Goal: Information Seeking & Learning: Learn about a topic

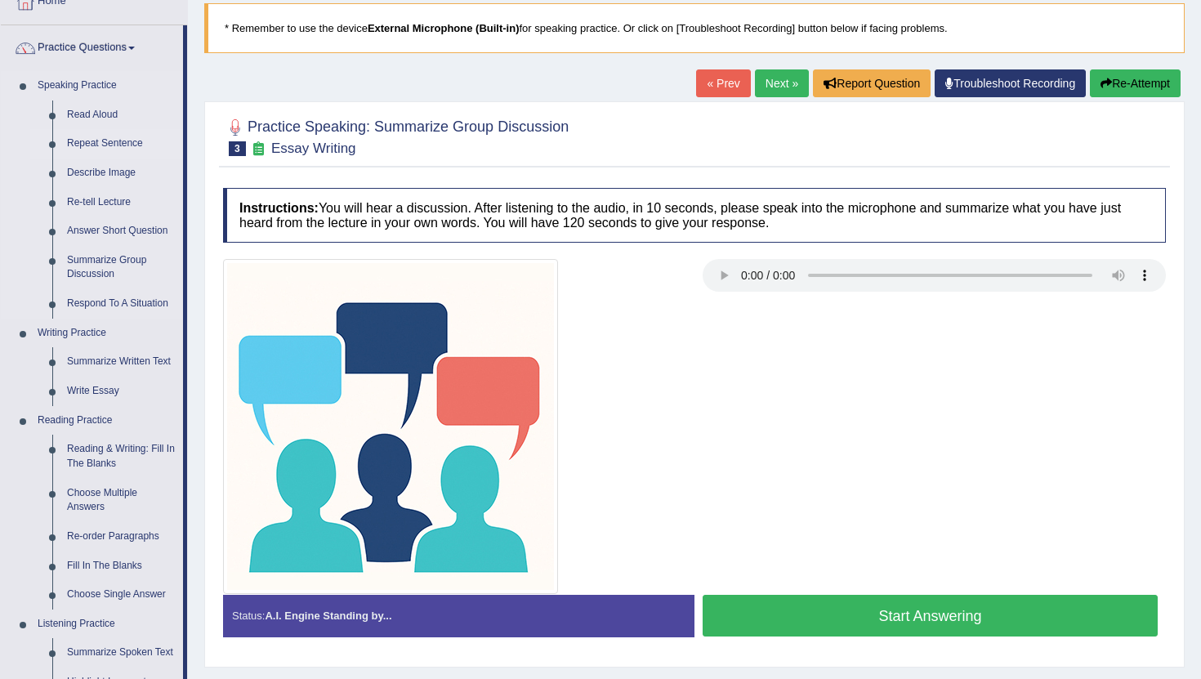
scroll to position [114, 0]
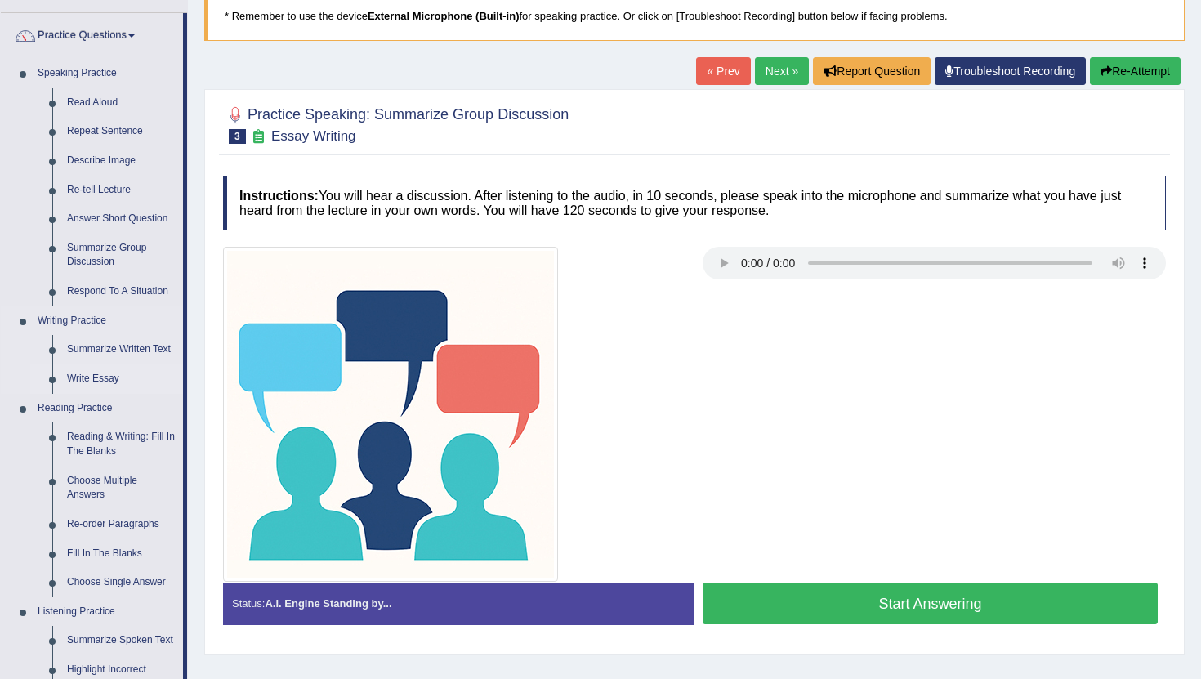
click at [89, 382] on link "Write Essay" at bounding box center [121, 378] width 123 height 29
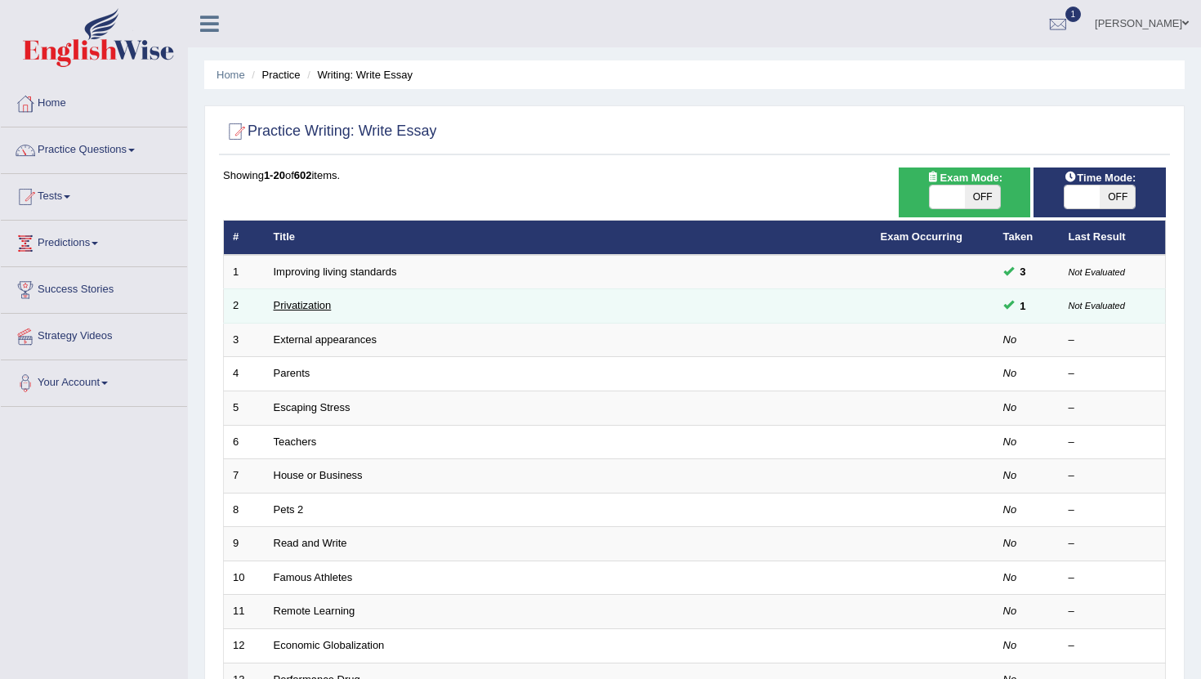
click at [314, 306] on link "Privatization" at bounding box center [303, 305] width 58 height 12
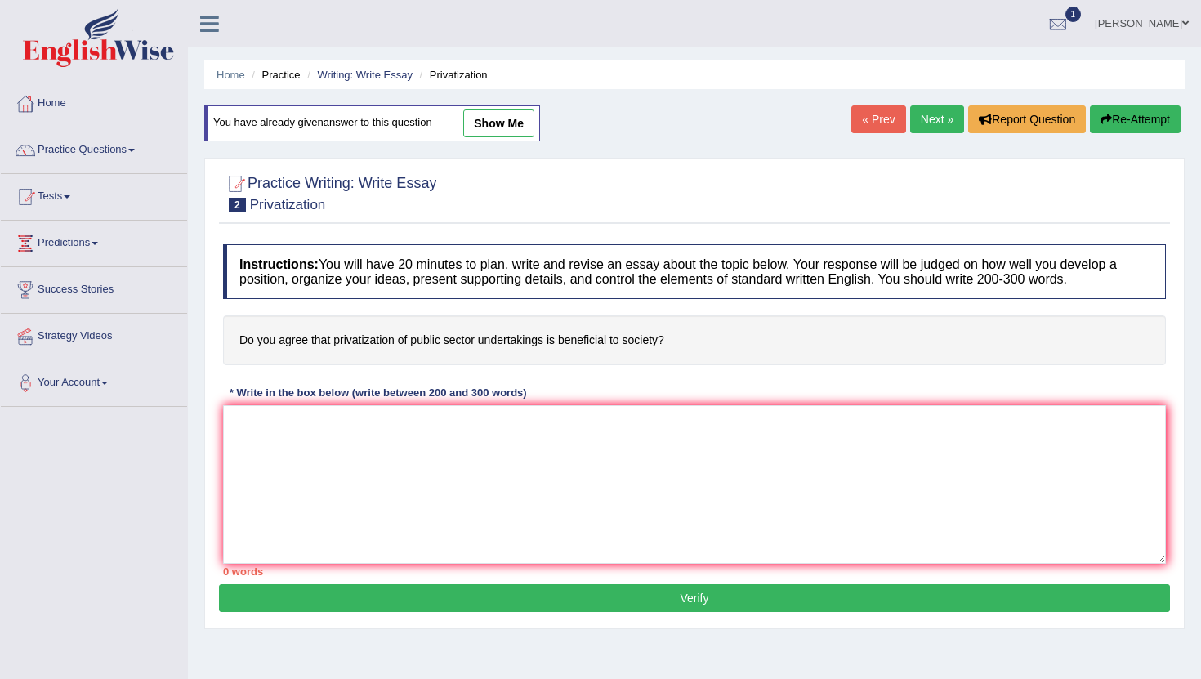
click at [501, 123] on link "show me" at bounding box center [498, 123] width 71 height 28
type textarea "The increasing influence of privatization on our lives has ignited numerous dis…"
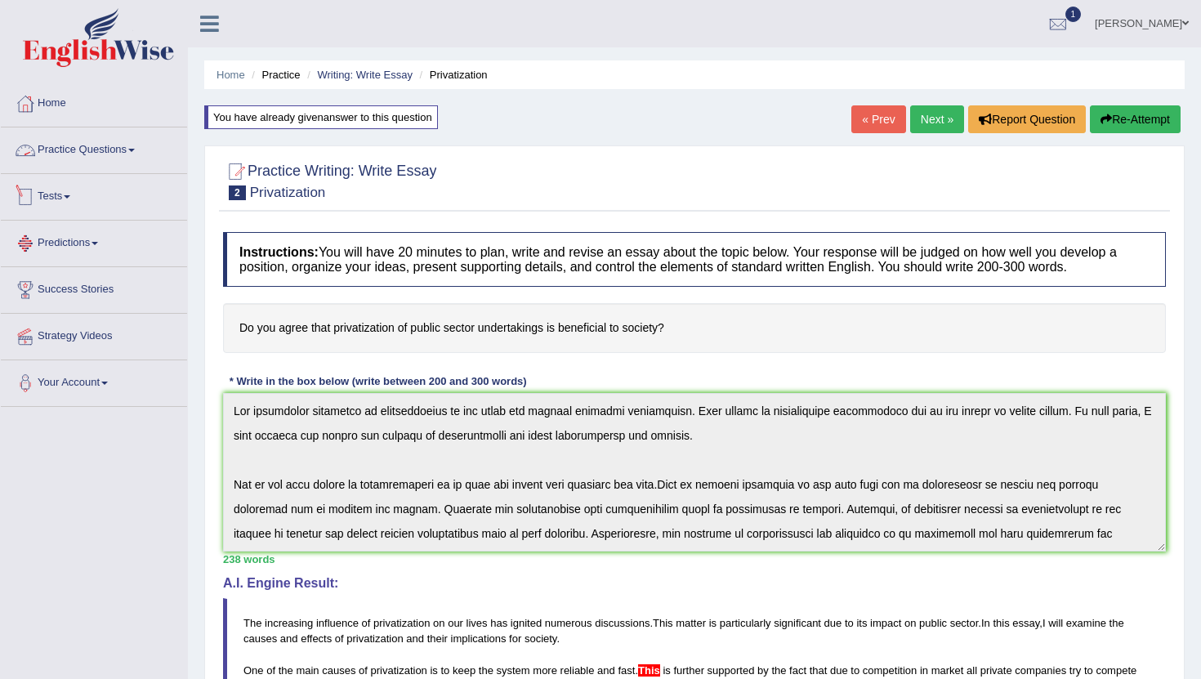
click at [149, 150] on link "Practice Questions" at bounding box center [94, 147] width 186 height 41
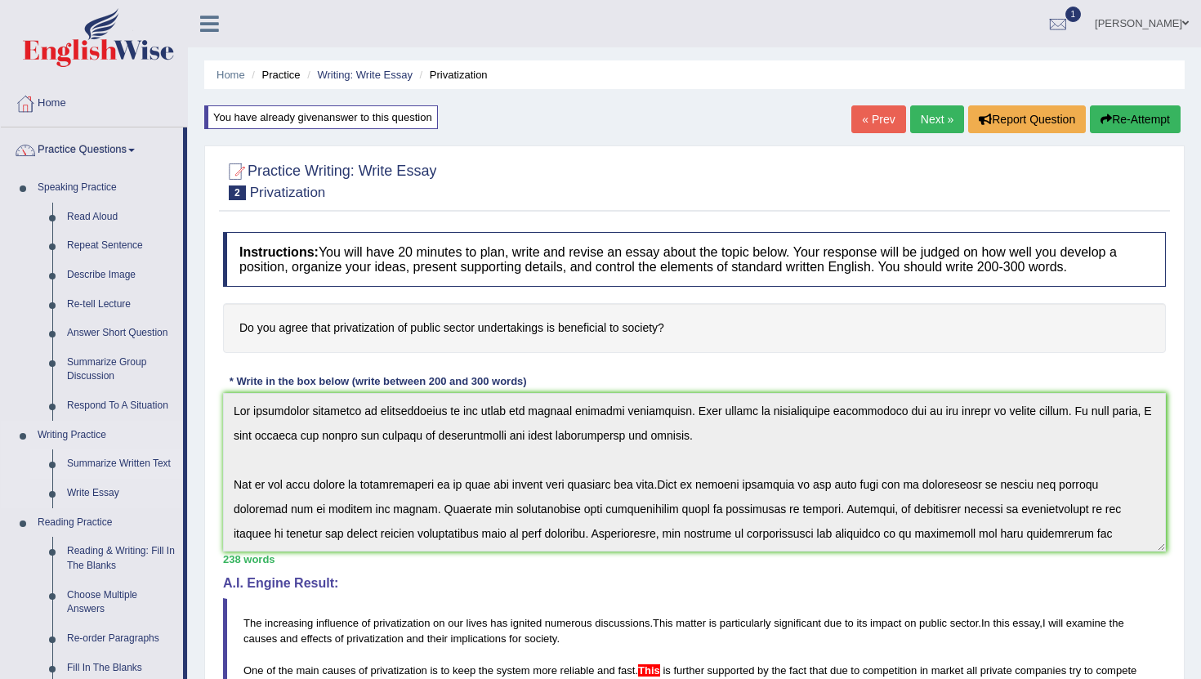
scroll to position [97, 0]
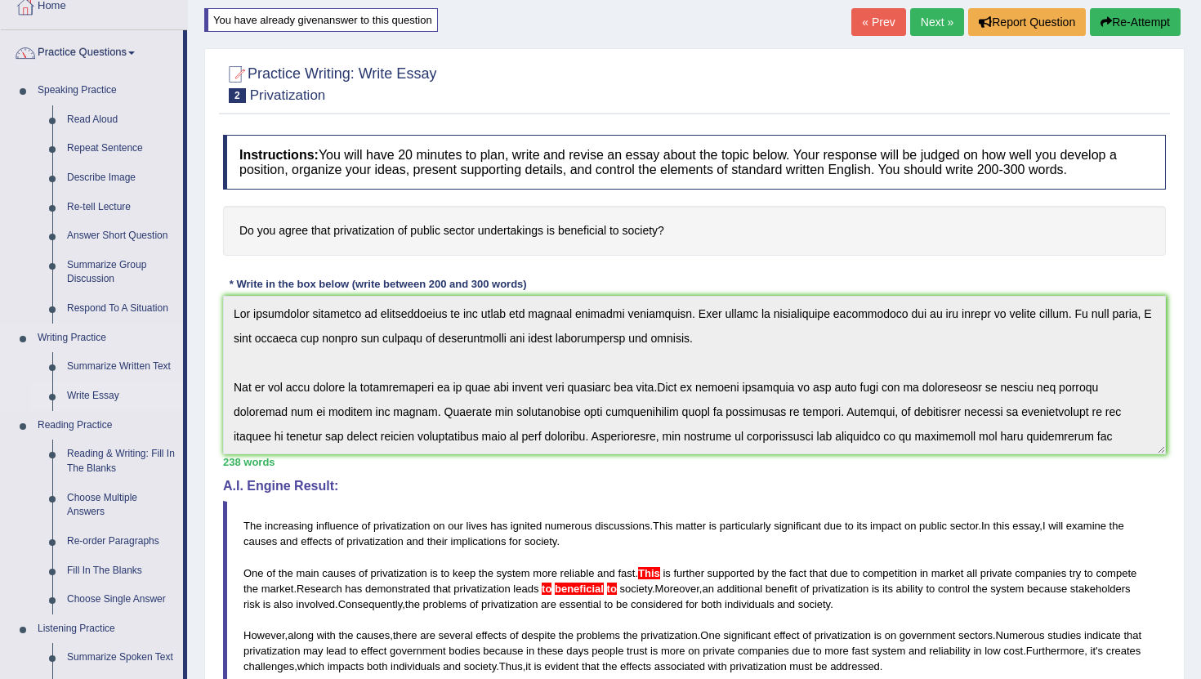
click at [101, 399] on link "Write Essay" at bounding box center [121, 396] width 123 height 29
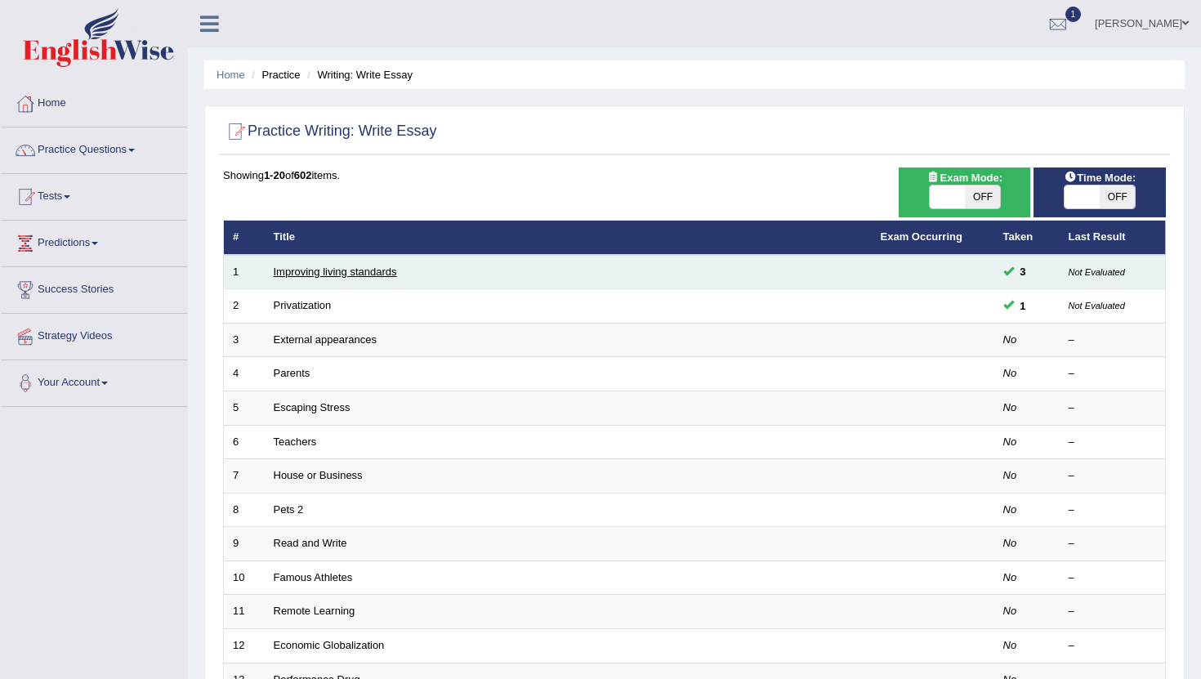
click at [361, 275] on link "Improving living standards" at bounding box center [335, 272] width 123 height 12
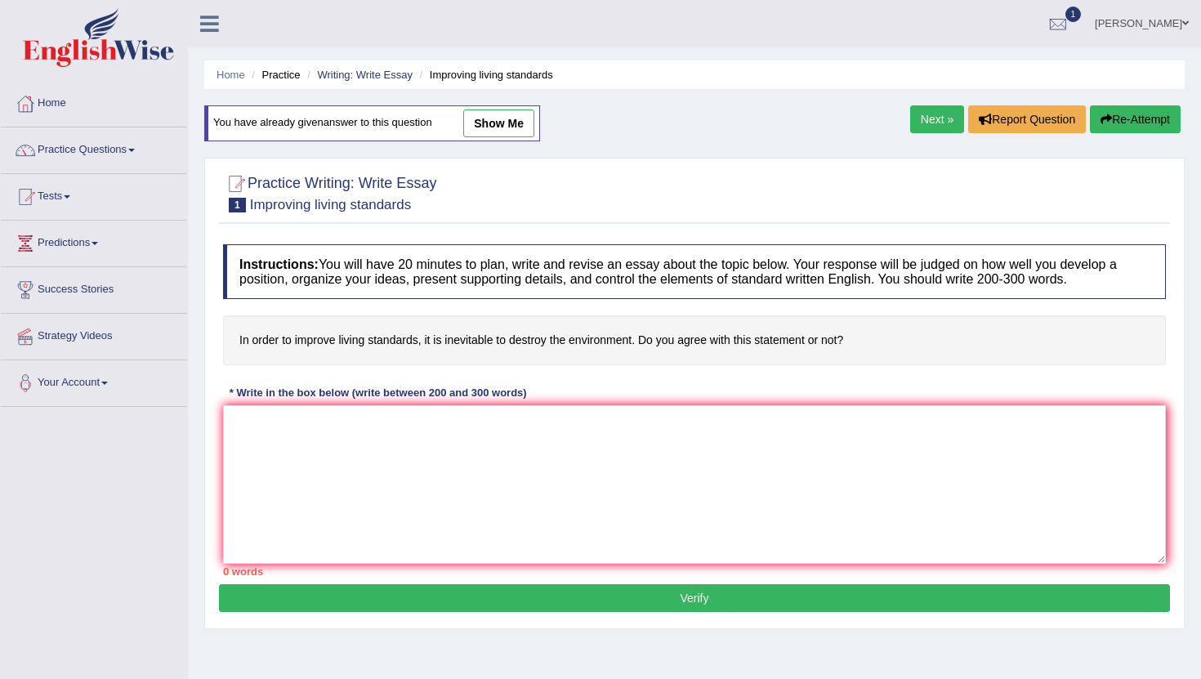
click at [497, 119] on link "show me" at bounding box center [498, 123] width 71 height 28
type textarea "Moreover, an additional benefit of living standards is its ability to groom you…"
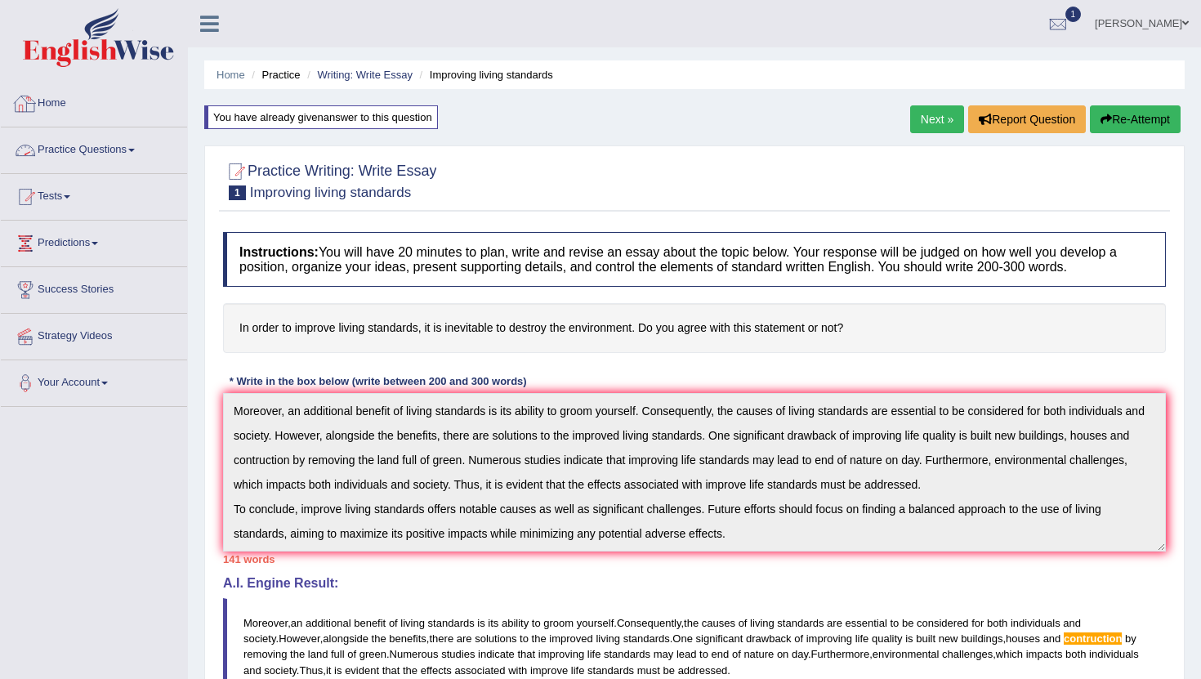
click at [142, 155] on link "Practice Questions" at bounding box center [94, 147] width 186 height 41
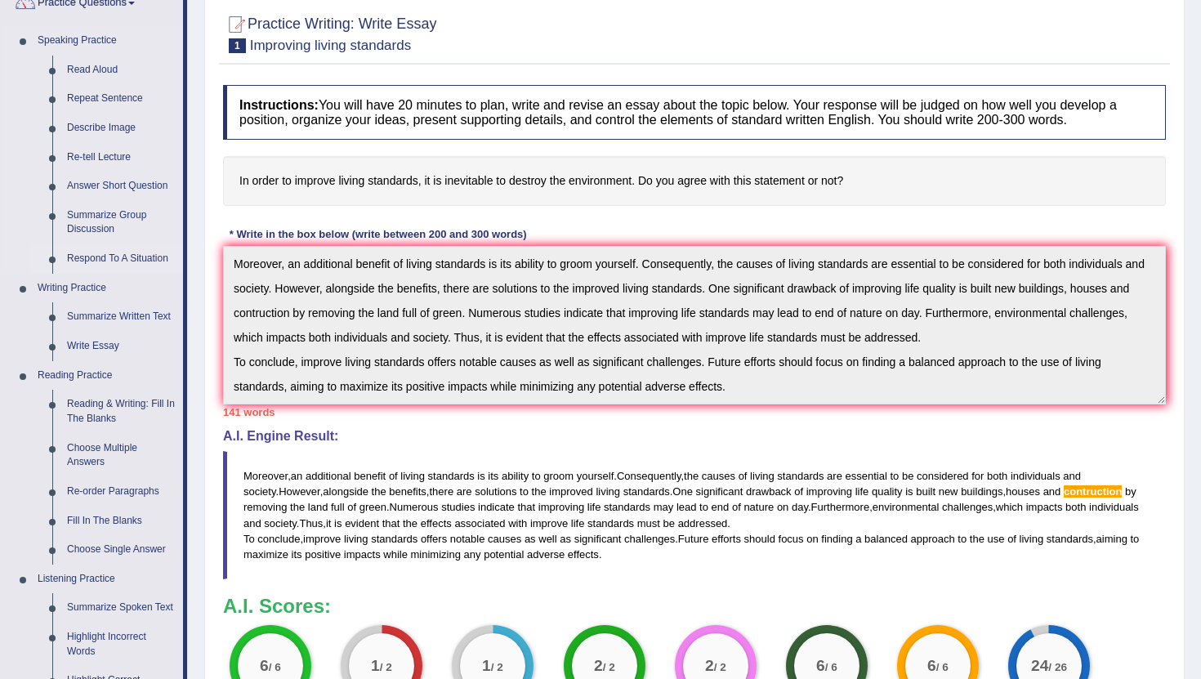
scroll to position [150, 0]
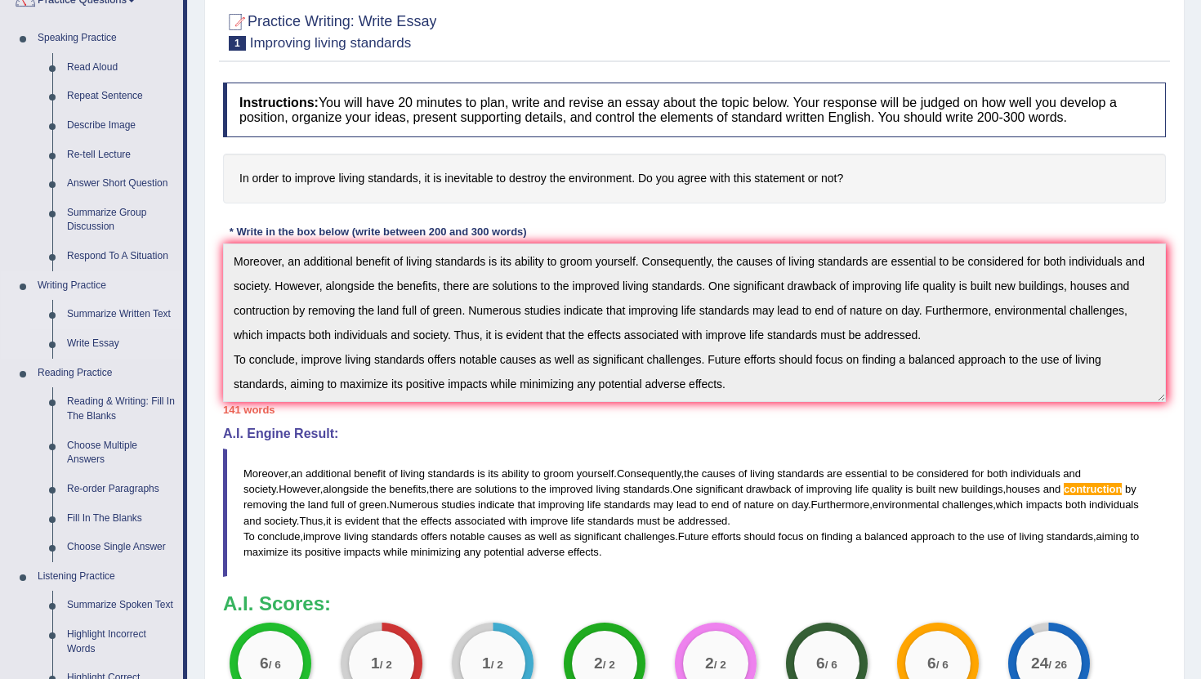
click at [113, 310] on link "Summarize Written Text" at bounding box center [121, 314] width 123 height 29
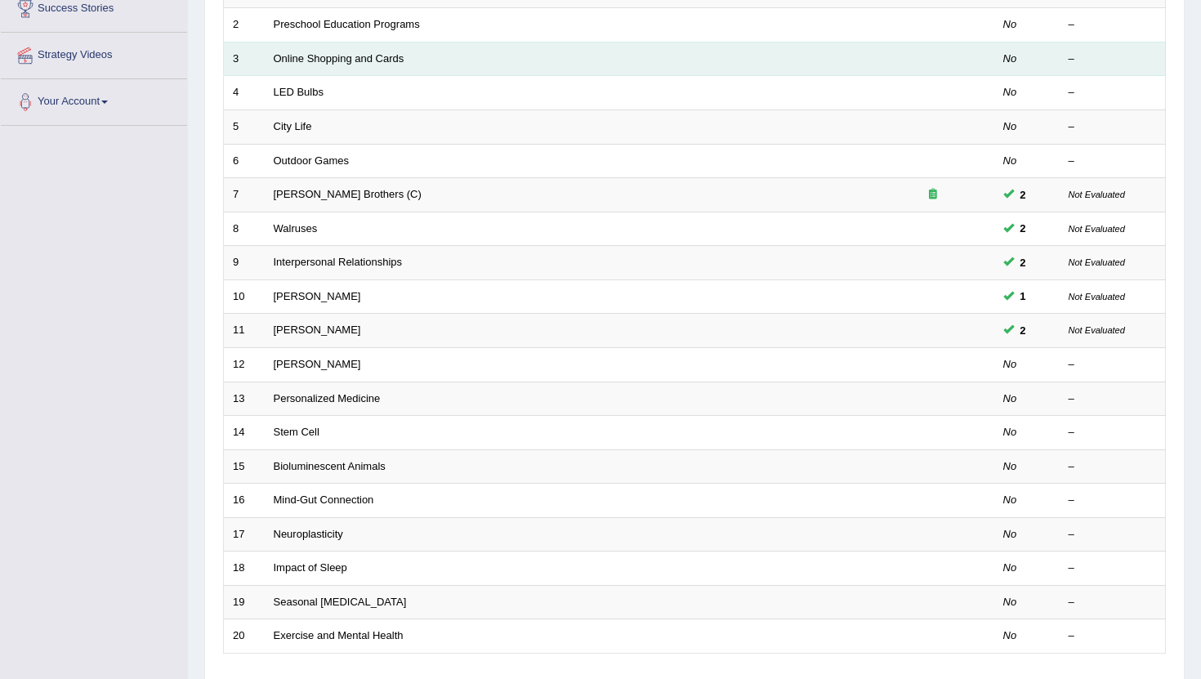
scroll to position [286, 0]
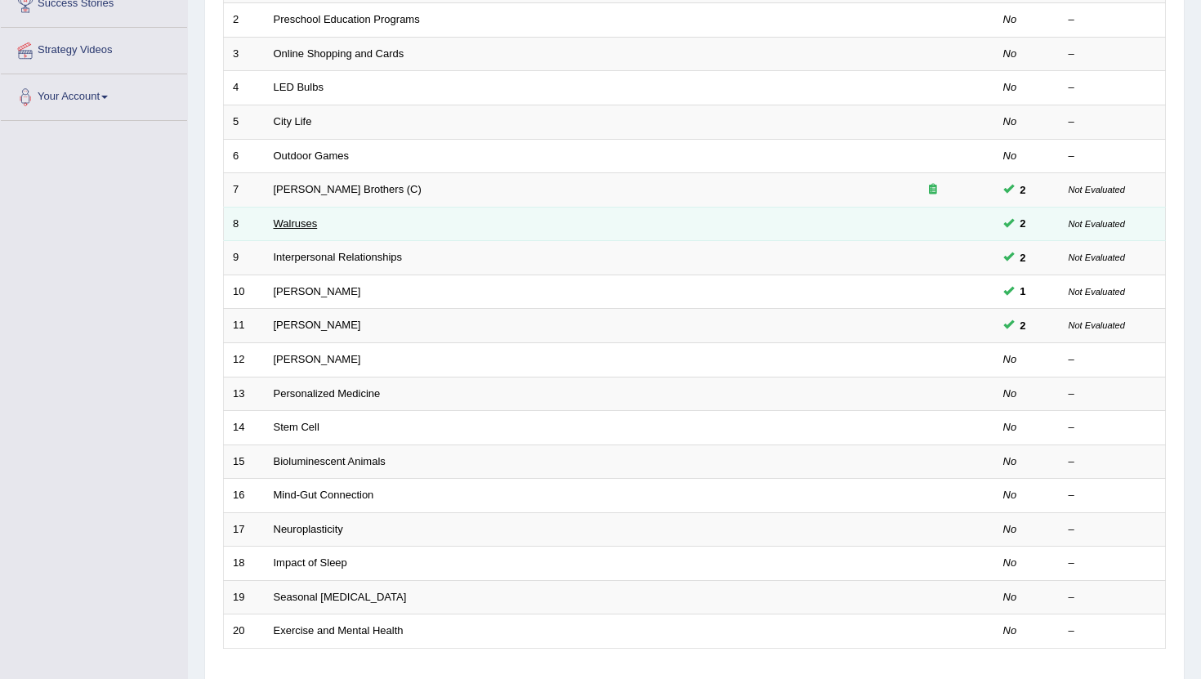
click at [294, 221] on link "Walruses" at bounding box center [296, 223] width 44 height 12
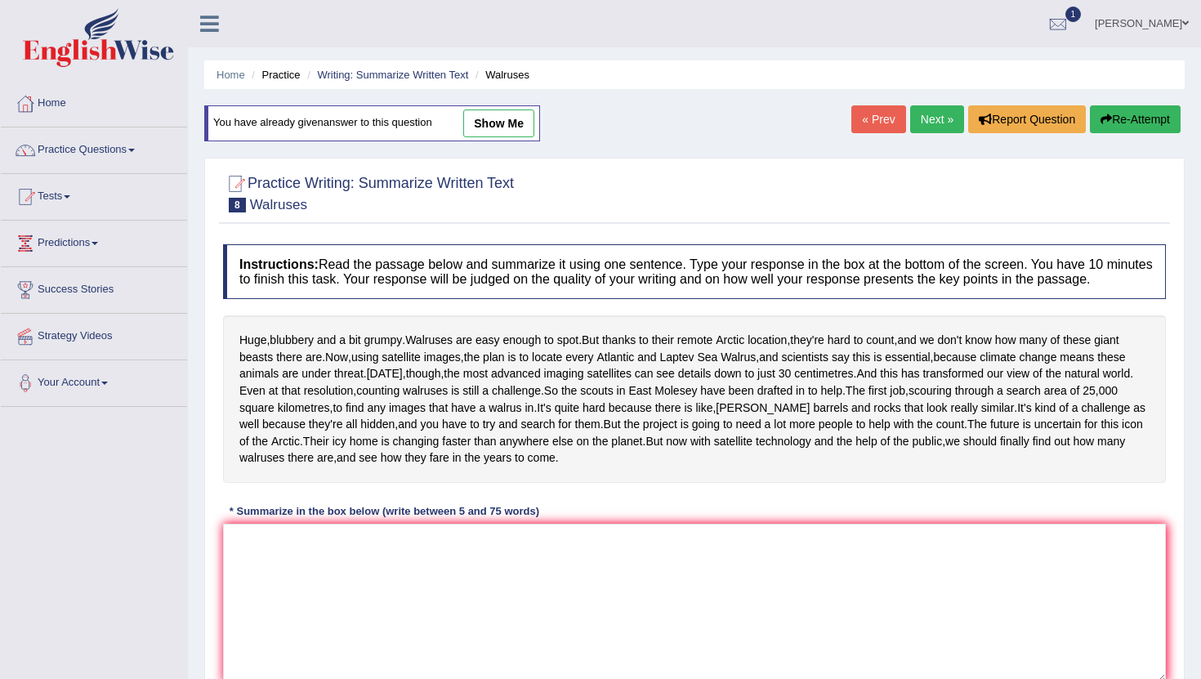
click at [500, 122] on link "show me" at bounding box center [498, 123] width 71 height 28
type textarea "Huge, blubbery and a bit grumpy, and the most advanced imaging satellites can s…"
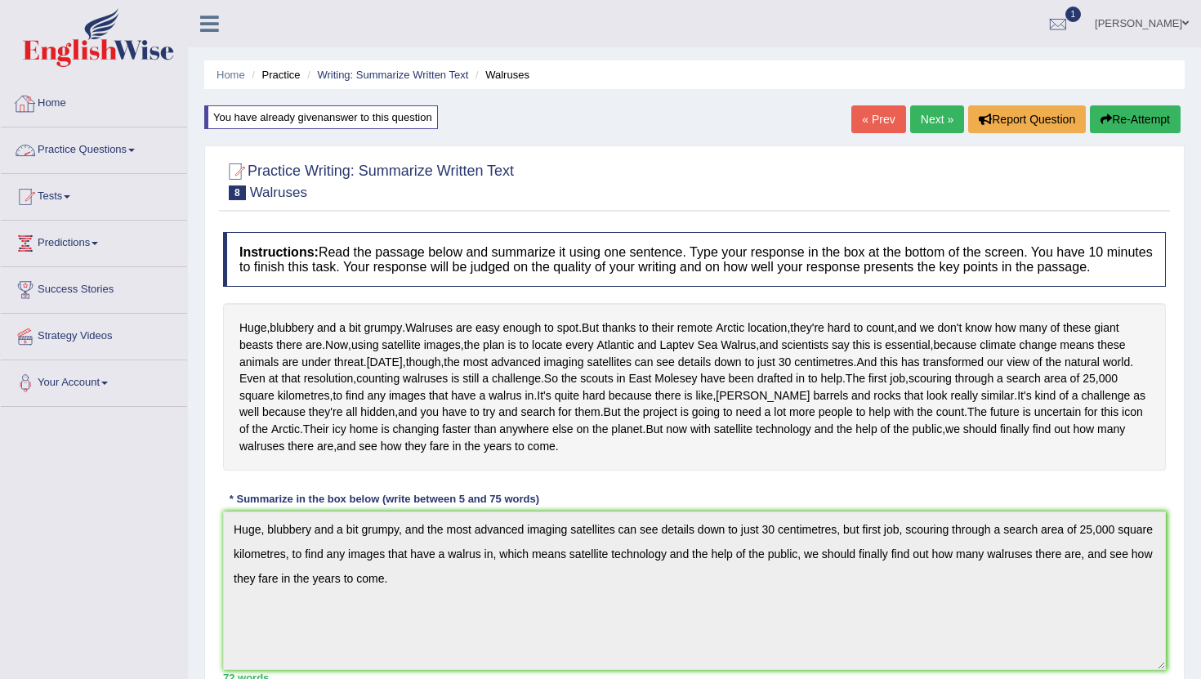
click at [135, 145] on link "Practice Questions" at bounding box center [94, 147] width 186 height 41
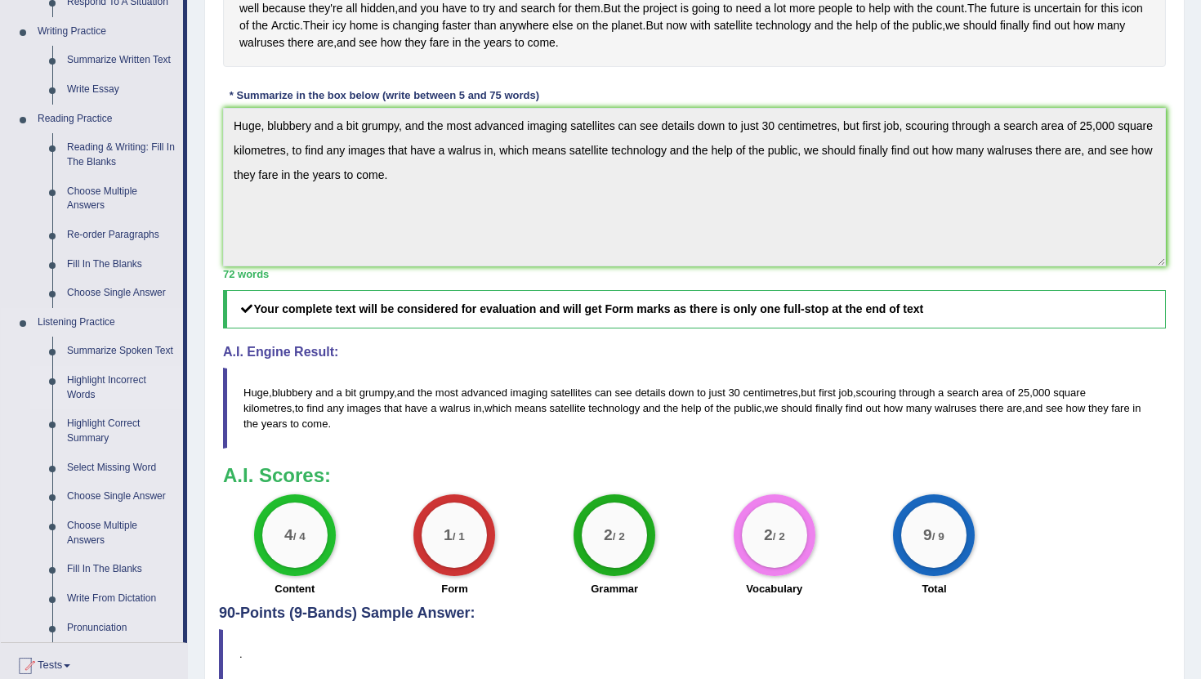
scroll to position [388, 0]
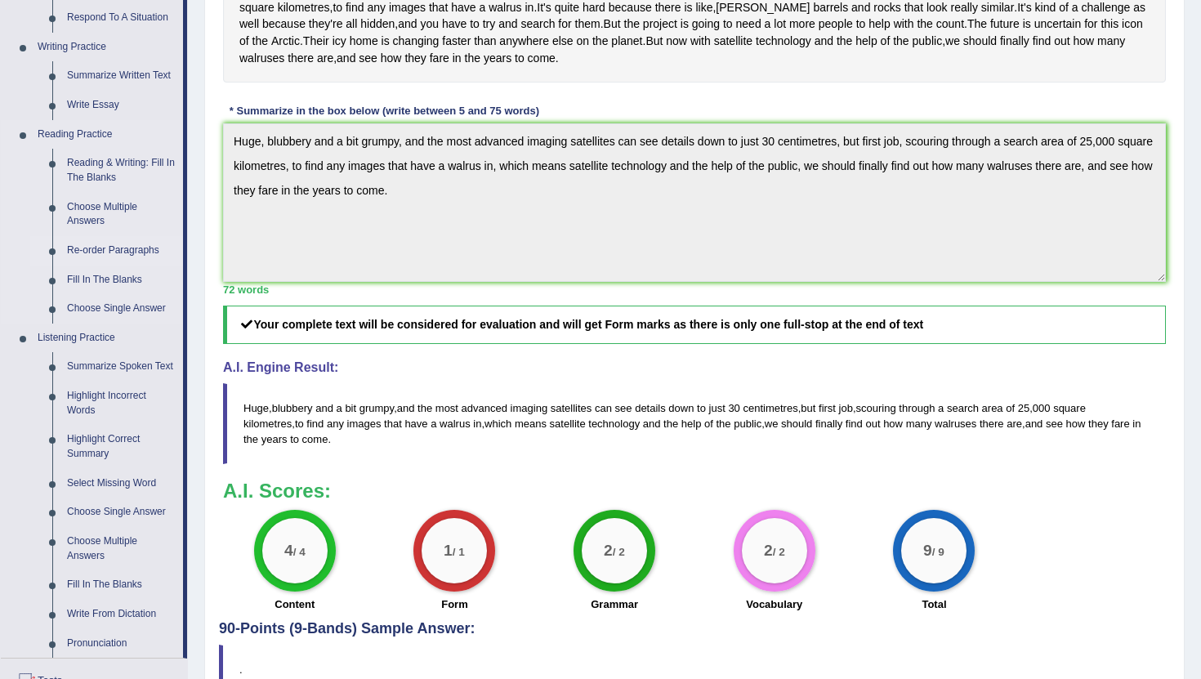
click at [115, 247] on link "Re-order Paragraphs" at bounding box center [121, 250] width 123 height 29
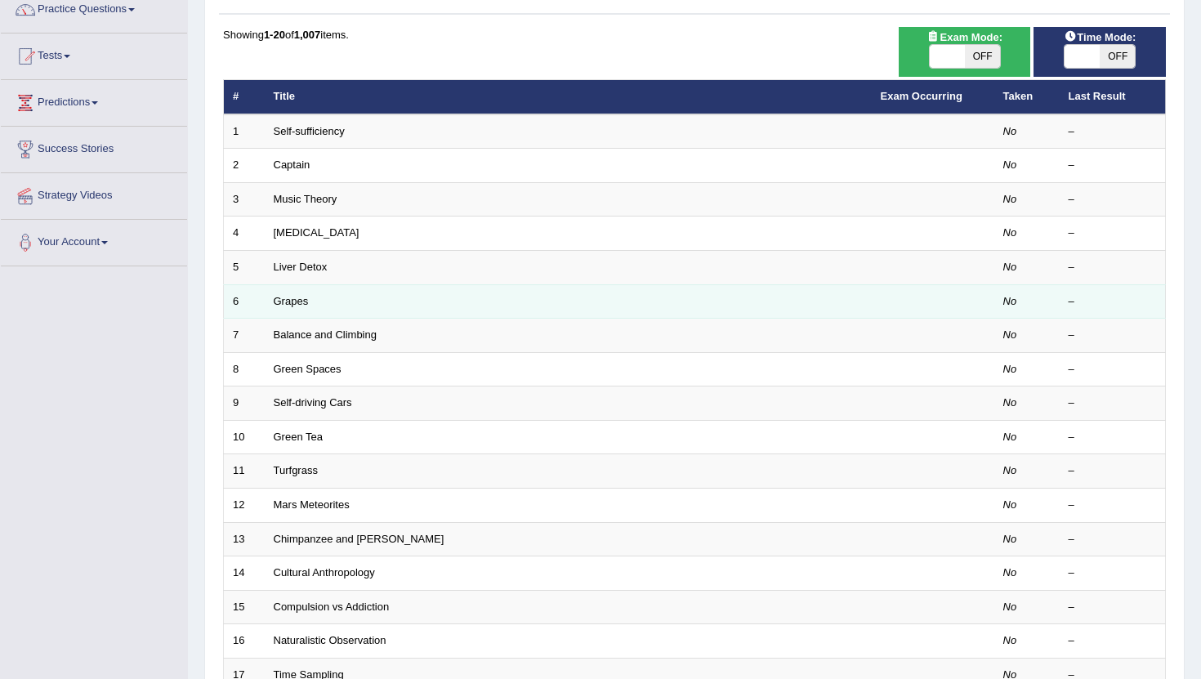
scroll to position [78, 0]
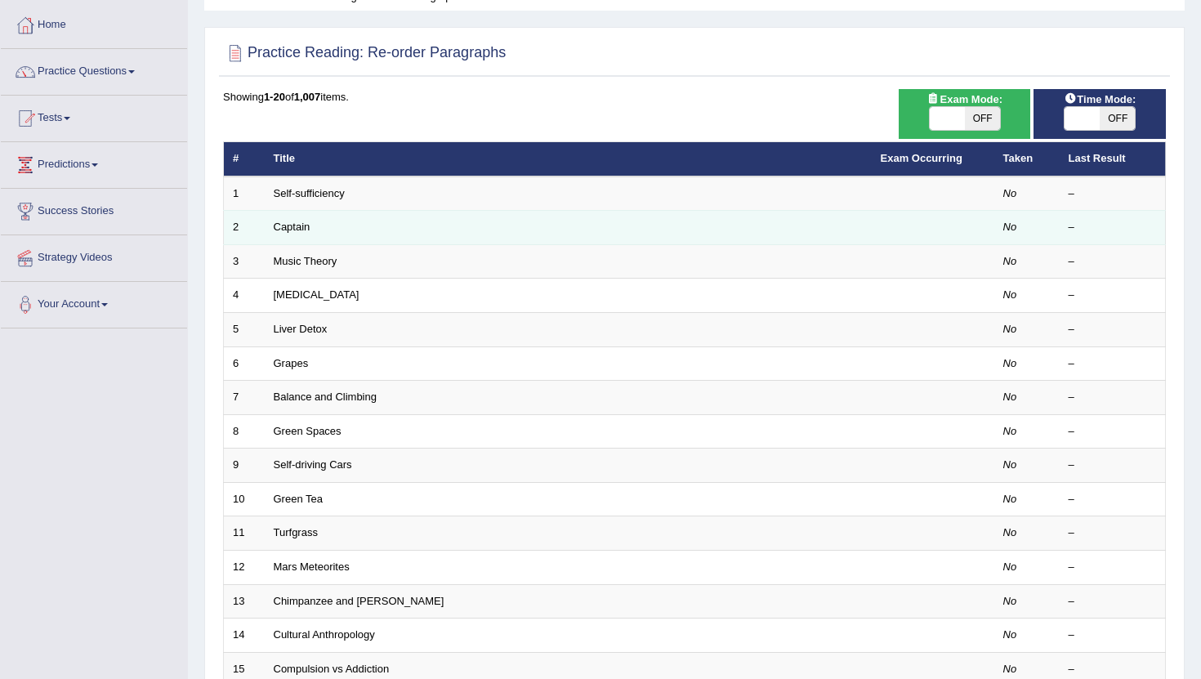
click at [287, 220] on td "Captain" at bounding box center [568, 228] width 607 height 34
click at [287, 223] on link "Captain" at bounding box center [292, 227] width 37 height 12
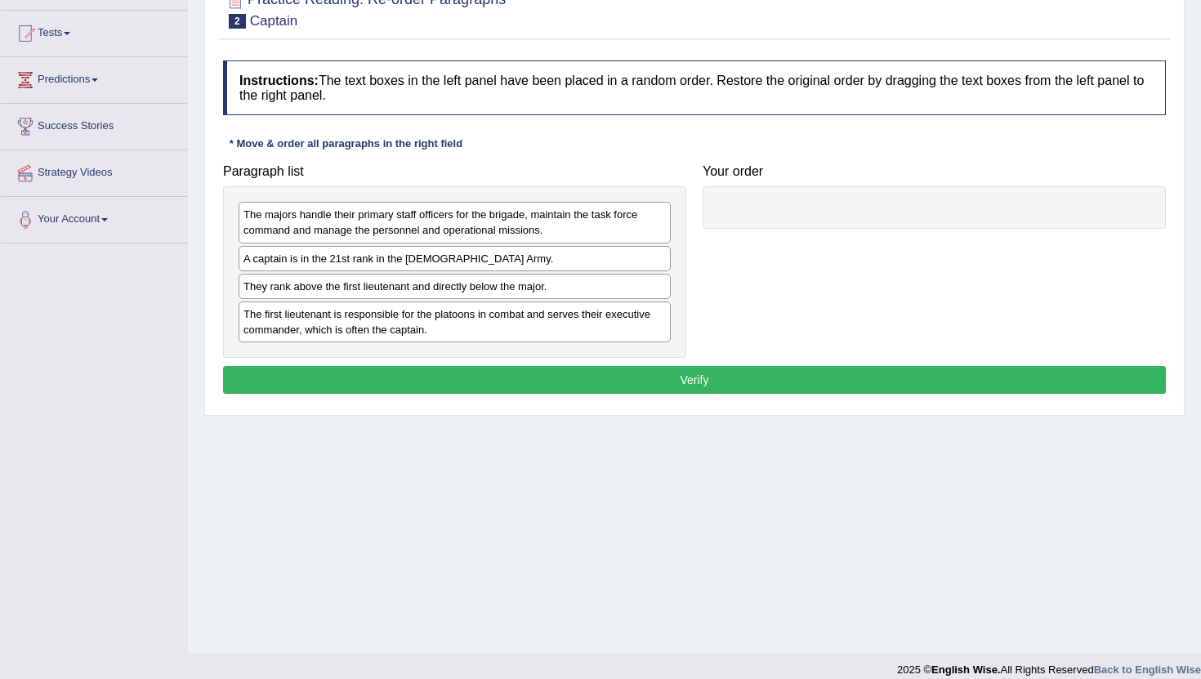
scroll to position [179, 0]
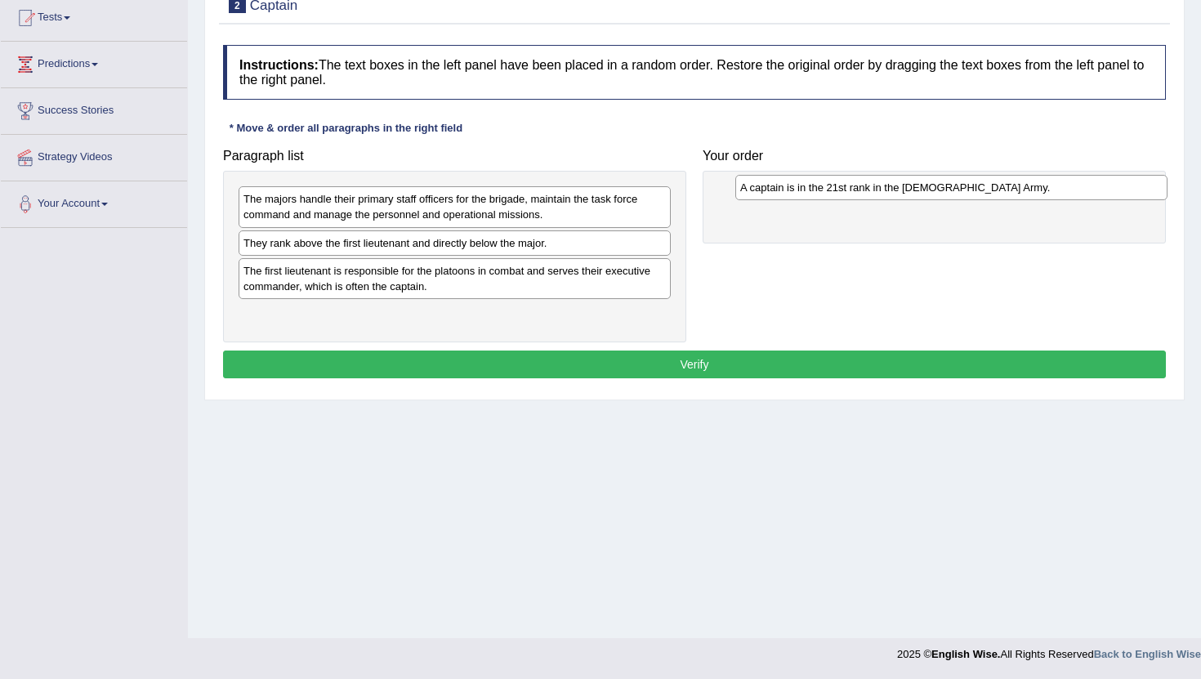
drag, startPoint x: 334, startPoint y: 248, endPoint x: 831, endPoint y: 192, distance: 499.9
click at [831, 192] on div "A captain is in the 21st rank in the [DEMOGRAPHIC_DATA] Army." at bounding box center [951, 187] width 432 height 25
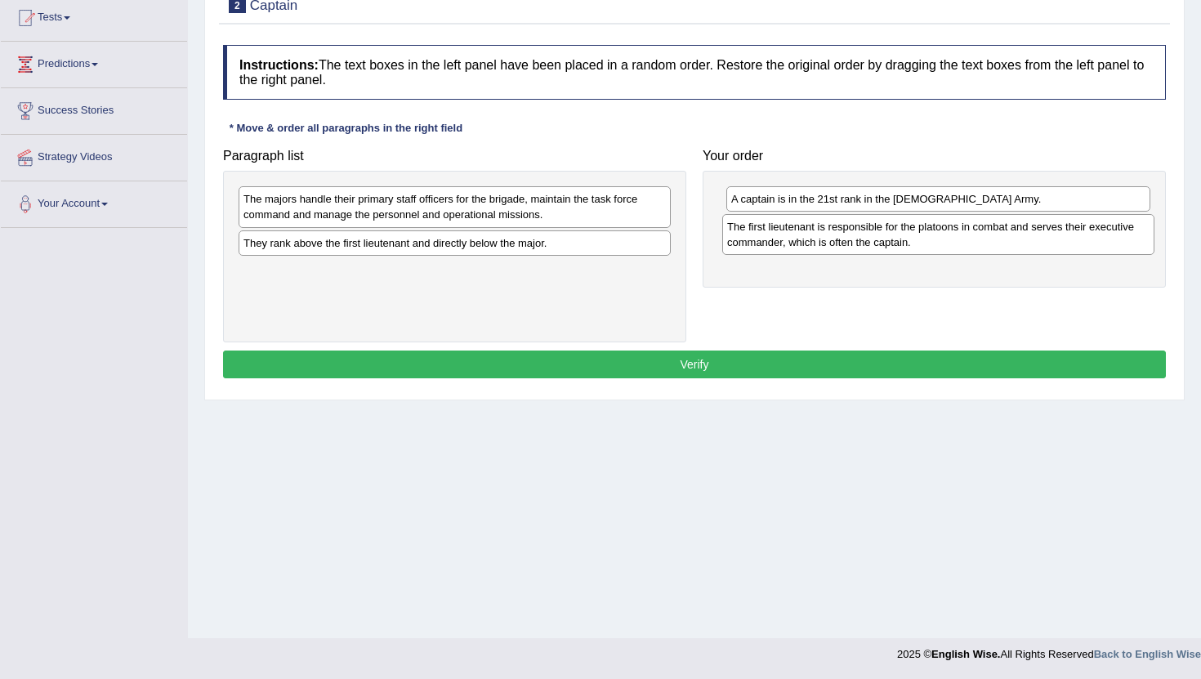
drag, startPoint x: 315, startPoint y: 279, endPoint x: 802, endPoint y: 234, distance: 488.3
click at [802, 234] on div "The first lieutenant is responsible for the platoons in combat and serves their…" at bounding box center [938, 234] width 432 height 41
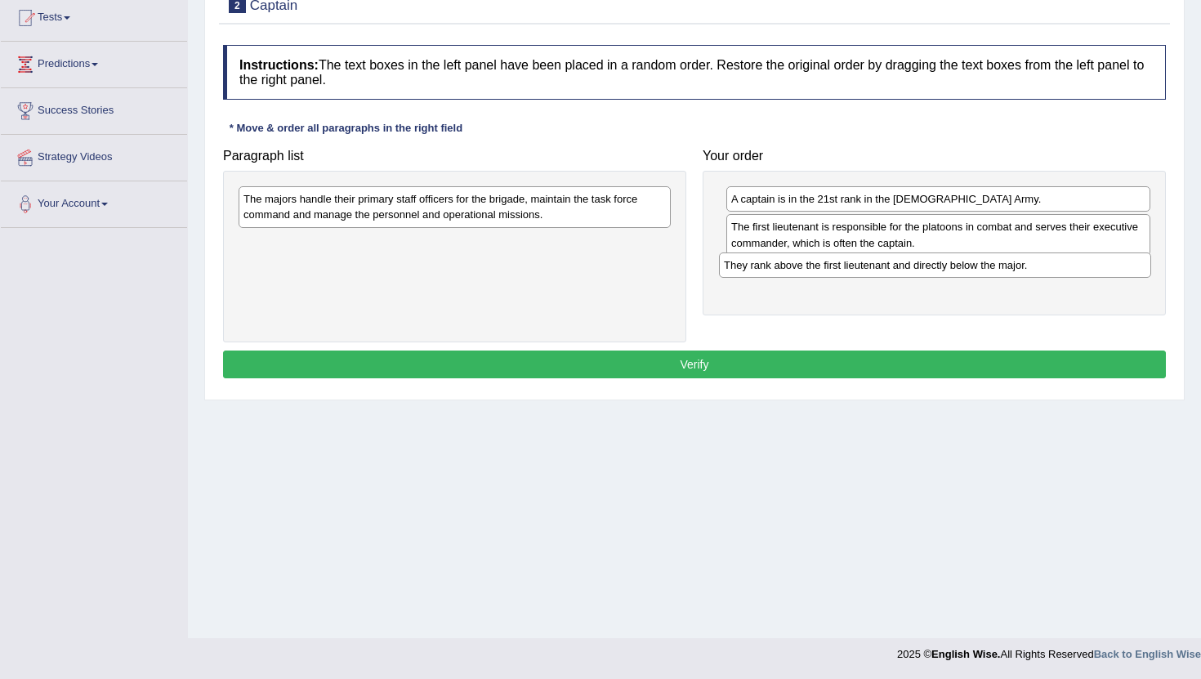
drag, startPoint x: 425, startPoint y: 238, endPoint x: 906, endPoint y: 260, distance: 481.8
click at [906, 260] on div "They rank above the first lieutenant and directly below the major." at bounding box center [935, 264] width 432 height 25
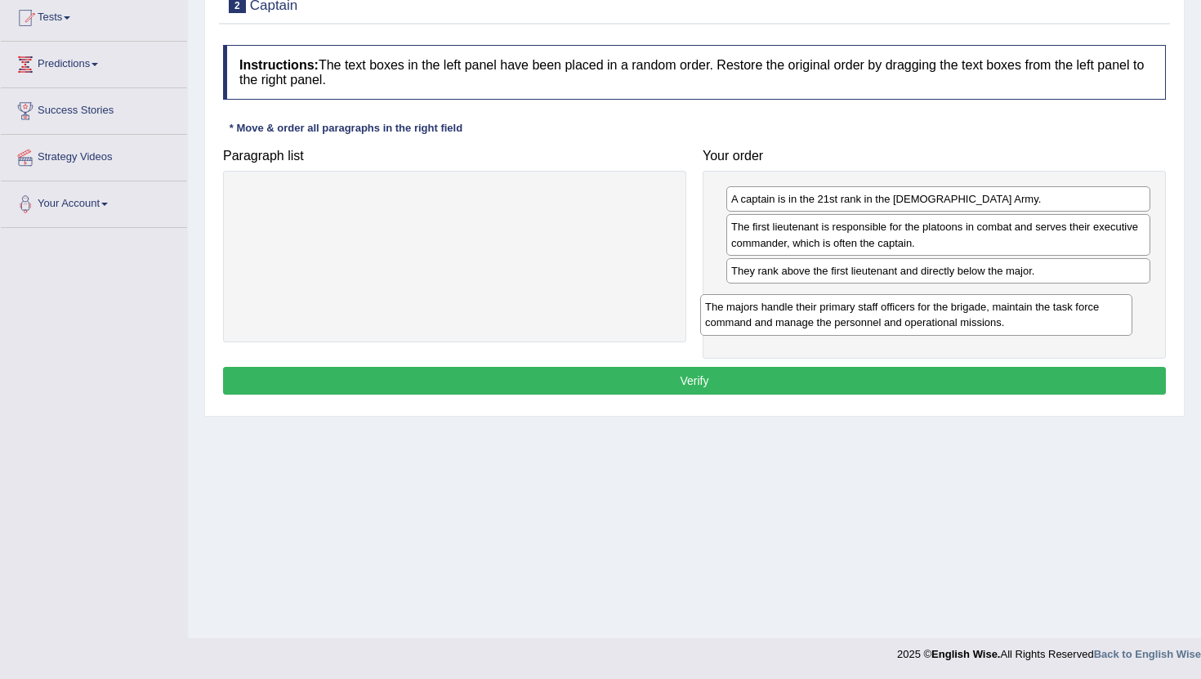
drag, startPoint x: 513, startPoint y: 215, endPoint x: 975, endPoint y: 323, distance: 474.1
click at [975, 323] on div "The majors handle their primary staff officers for the brigade, maintain the ta…" at bounding box center [916, 314] width 432 height 41
click at [704, 383] on button "Verify" at bounding box center [694, 381] width 943 height 28
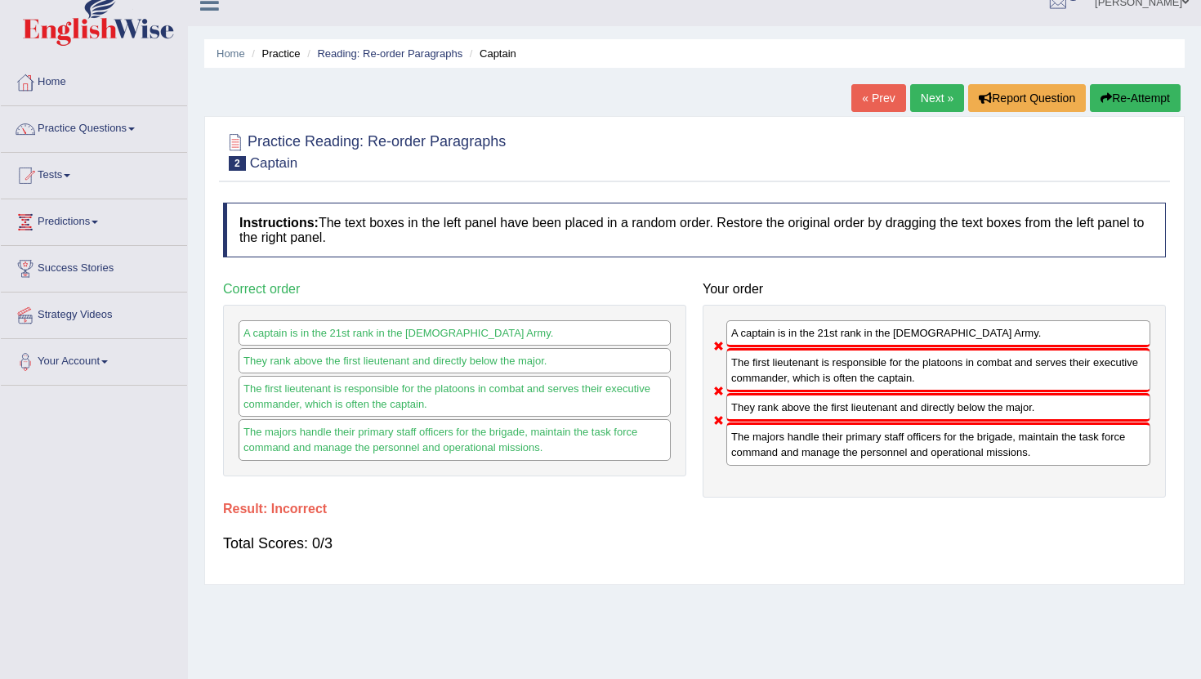
scroll to position [0, 0]
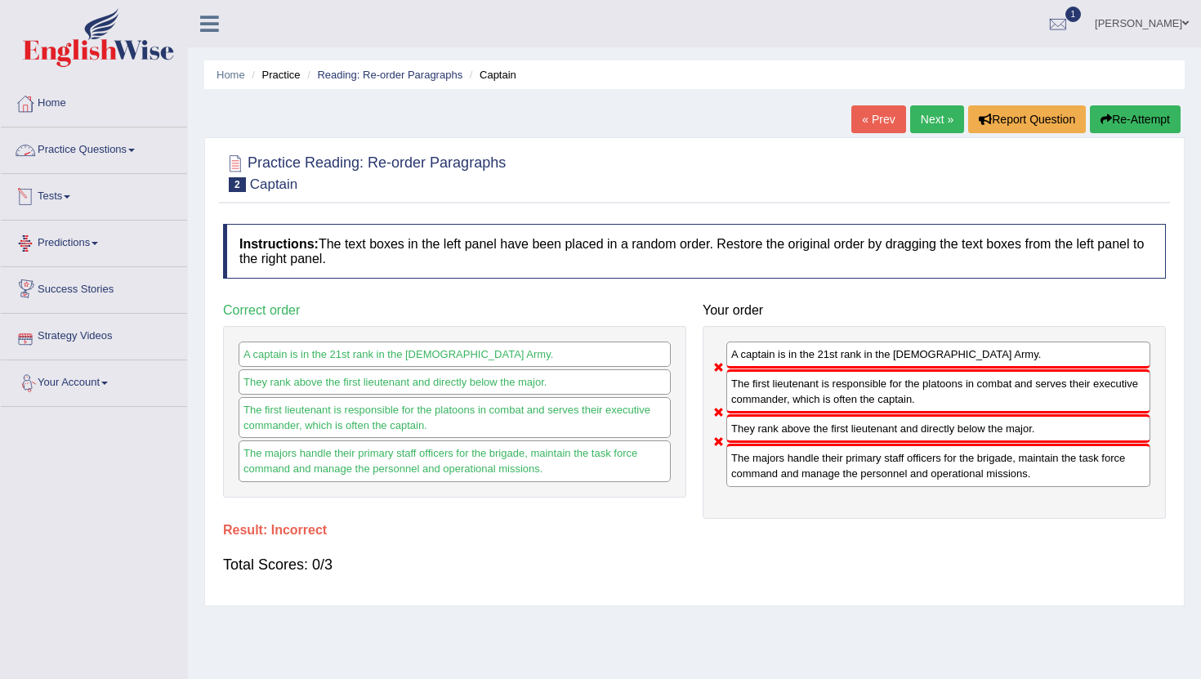
click at [136, 145] on link "Practice Questions" at bounding box center [94, 147] width 186 height 41
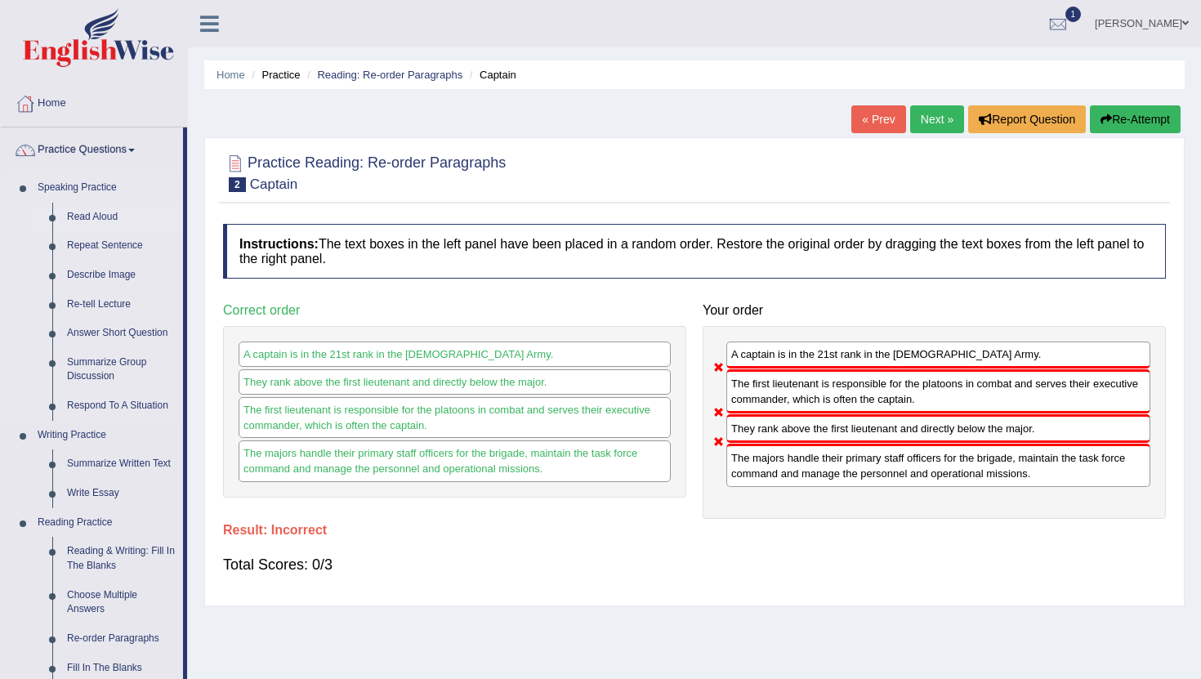
click at [97, 213] on link "Read Aloud" at bounding box center [121, 217] width 123 height 29
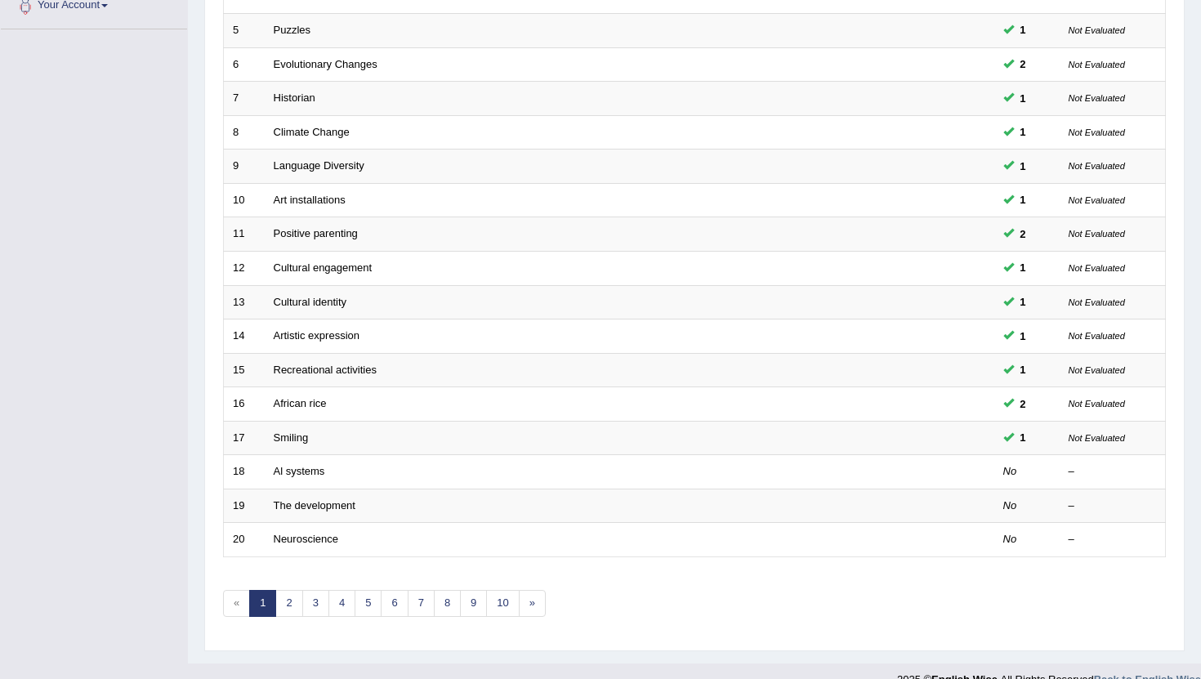
scroll to position [403, 0]
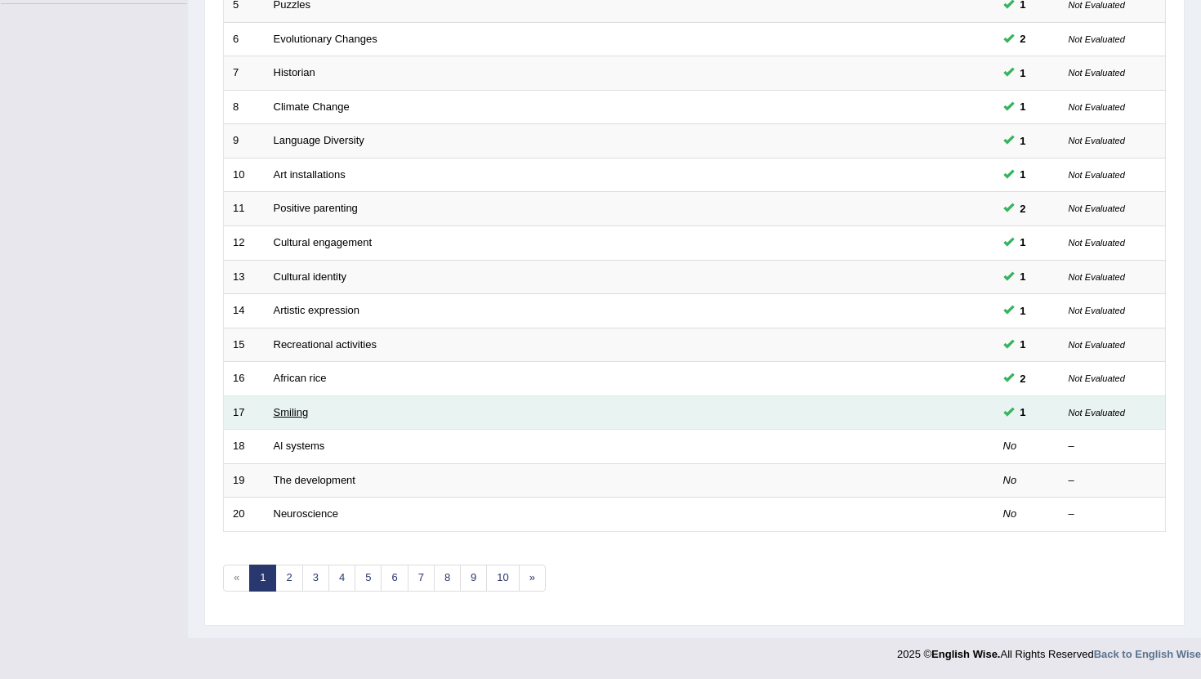
click at [295, 409] on link "Smiling" at bounding box center [291, 412] width 35 height 12
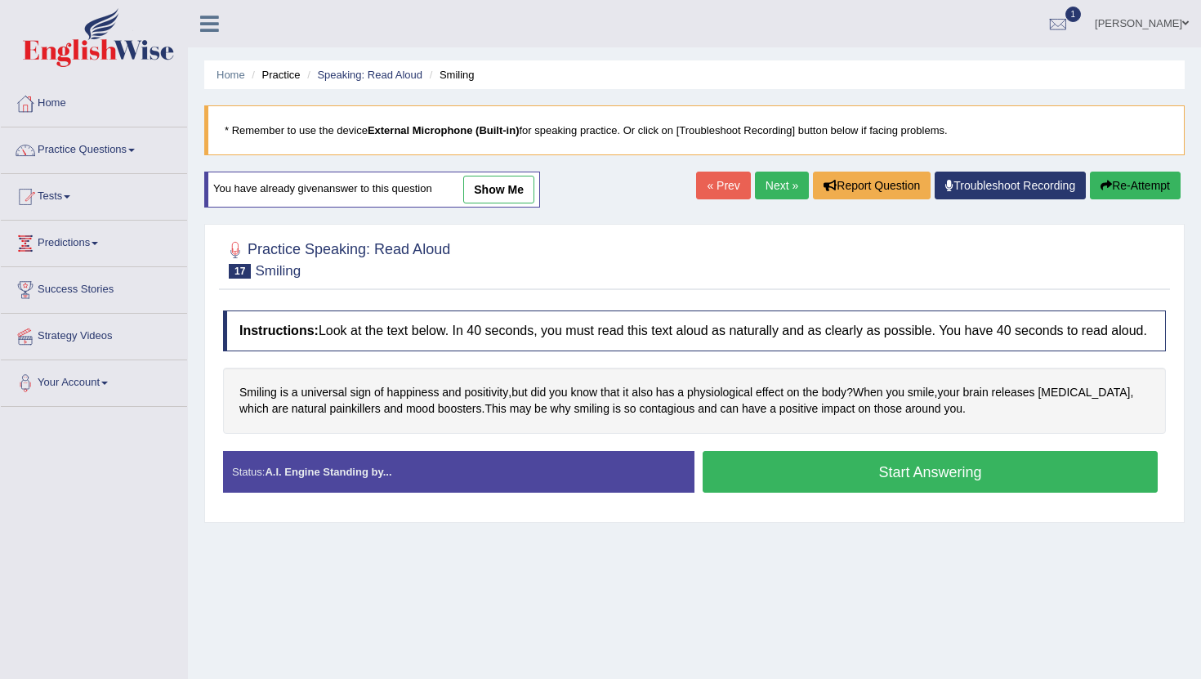
click at [884, 486] on button "Start Answering" at bounding box center [930, 472] width 455 height 42
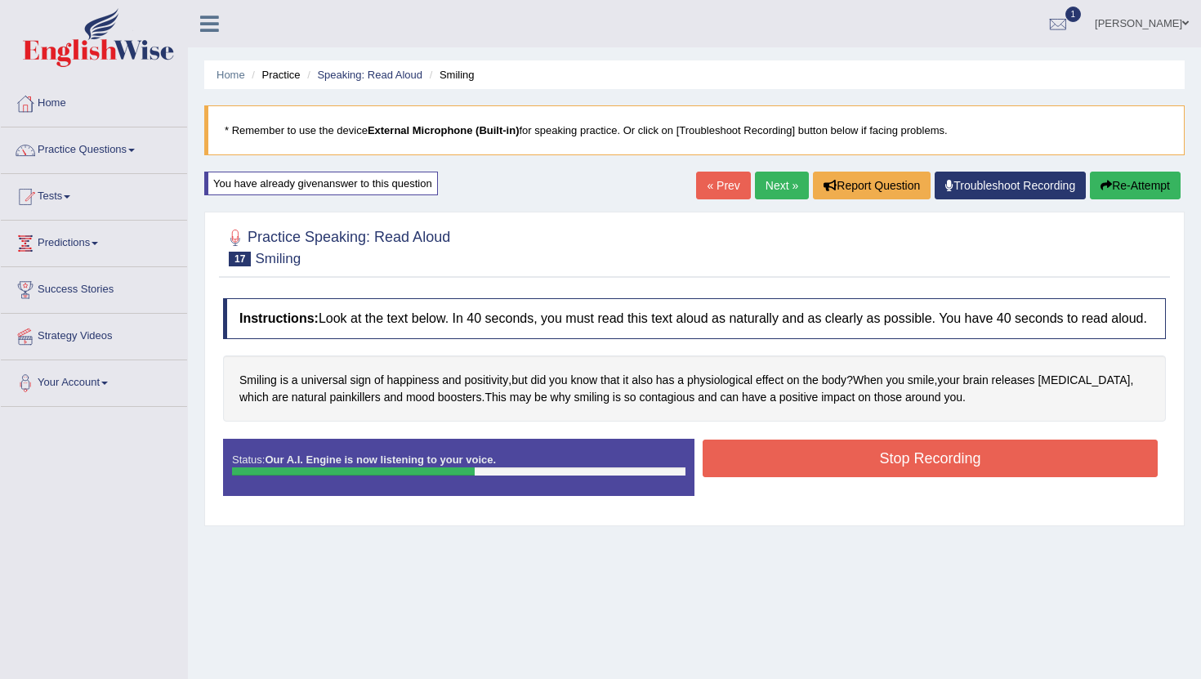
click at [884, 477] on button "Stop Recording" at bounding box center [930, 459] width 455 height 38
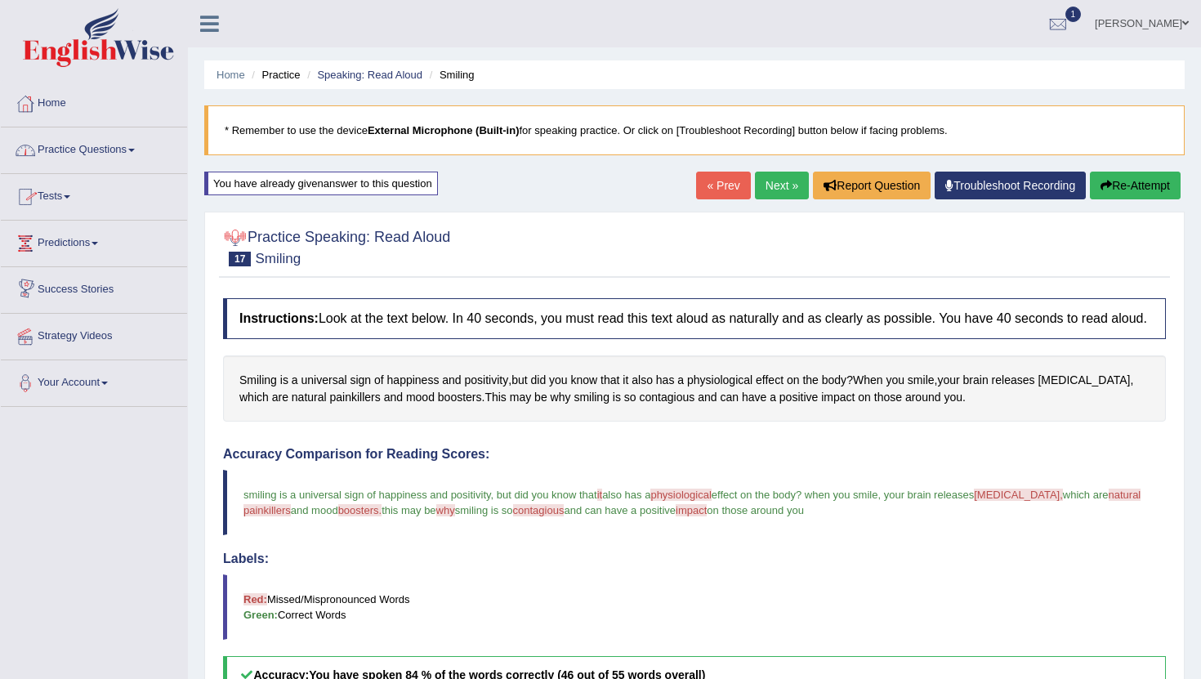
click at [781, 191] on link "Next »" at bounding box center [782, 186] width 54 height 28
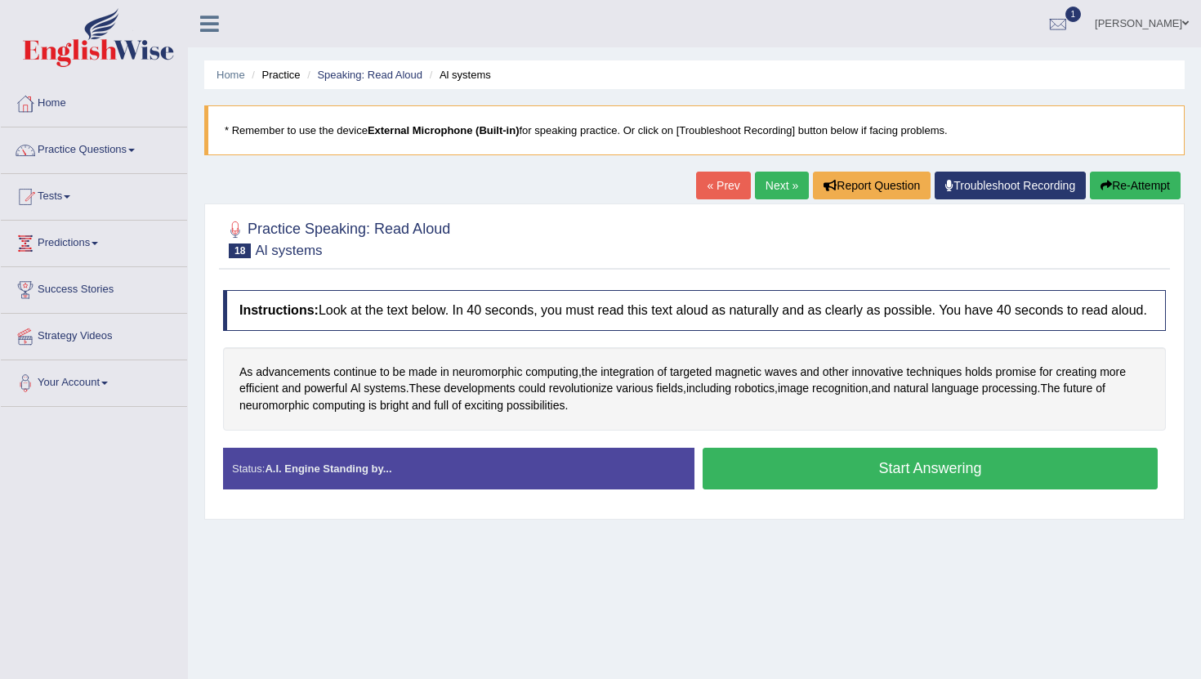
click at [833, 480] on button "Start Answering" at bounding box center [930, 469] width 455 height 42
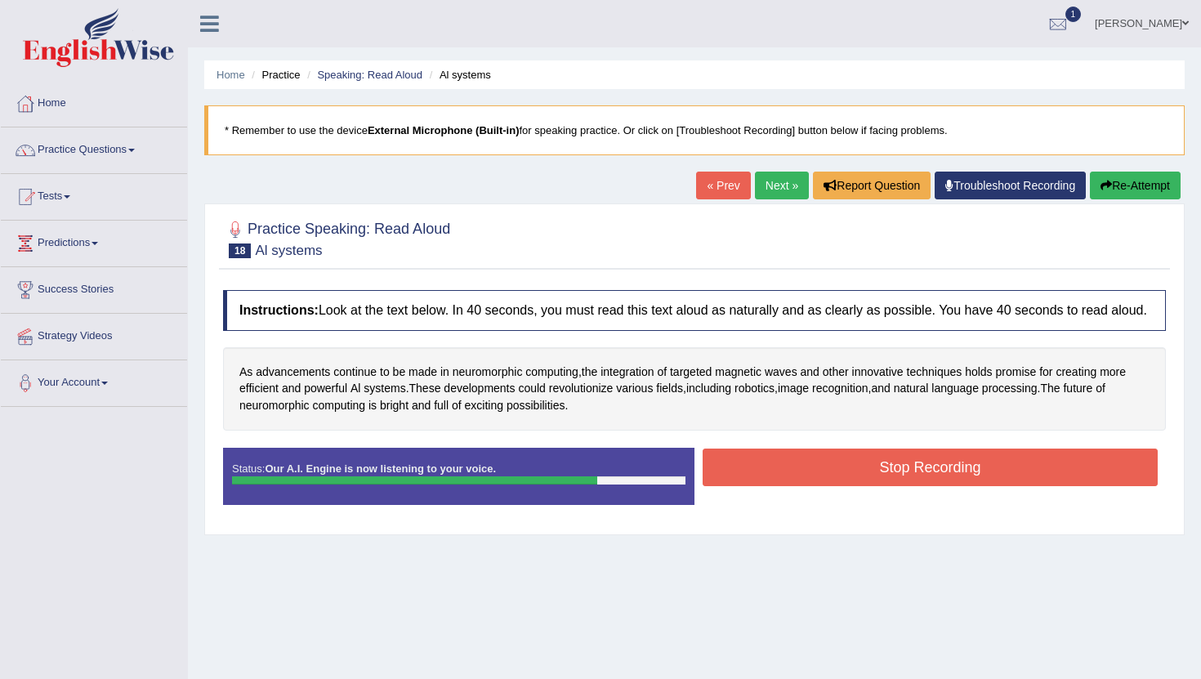
click at [881, 486] on button "Stop Recording" at bounding box center [930, 468] width 455 height 38
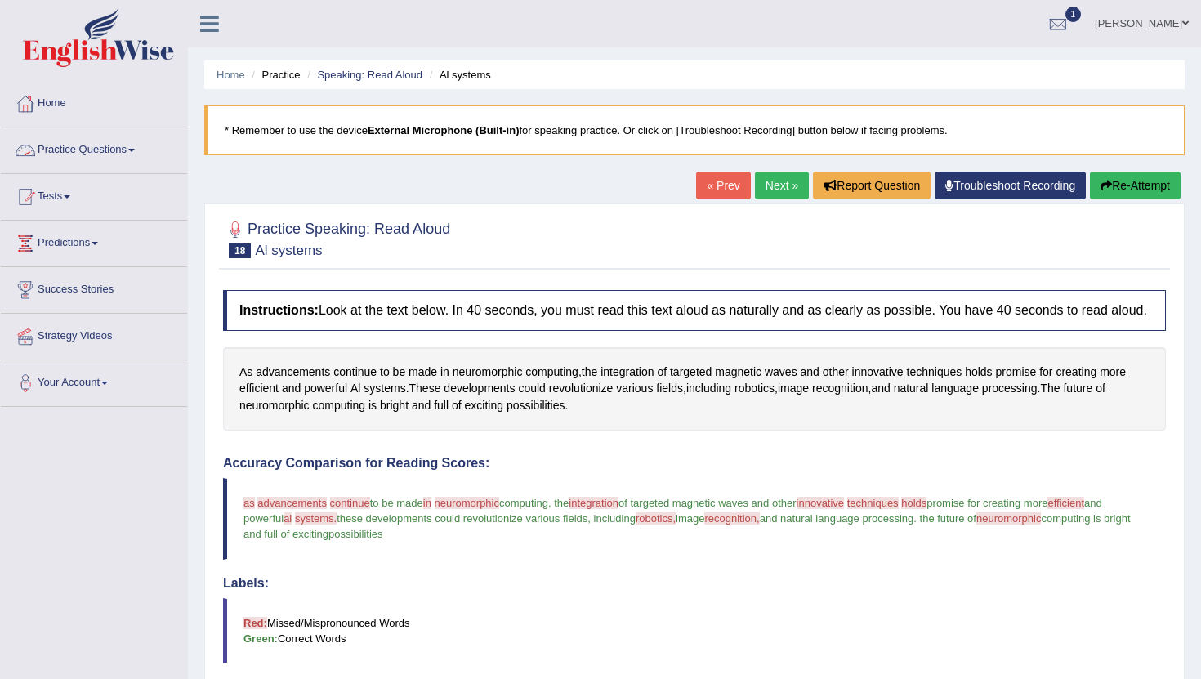
click at [140, 139] on link "Practice Questions" at bounding box center [94, 147] width 186 height 41
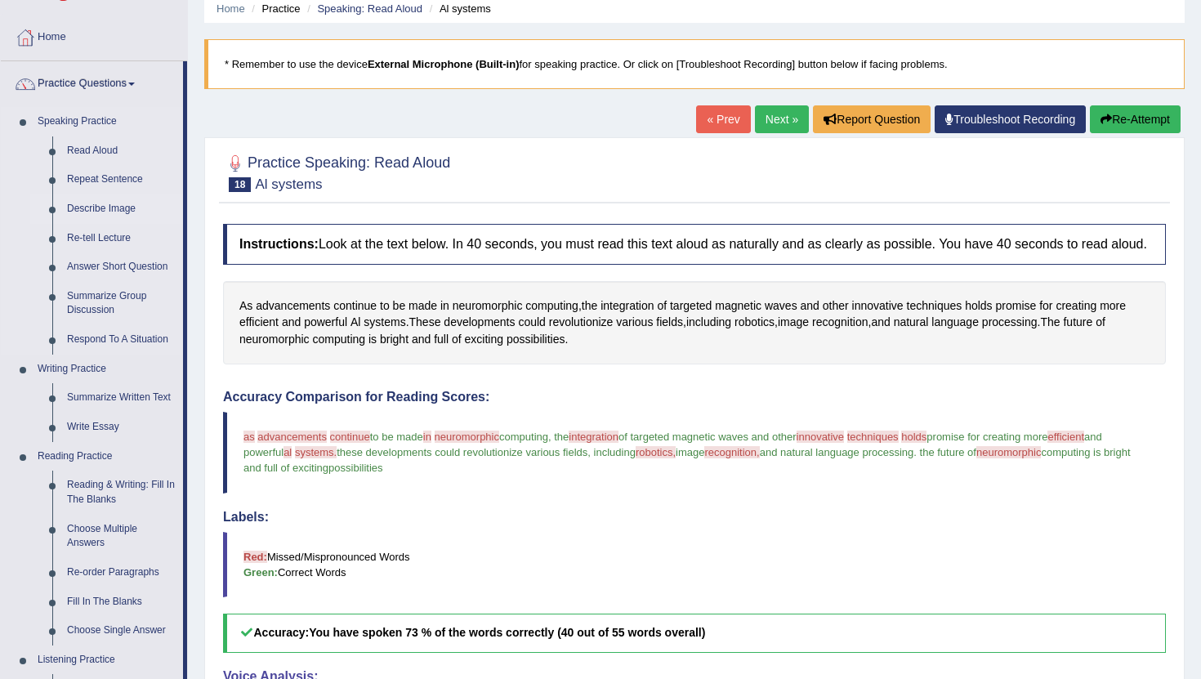
scroll to position [69, 0]
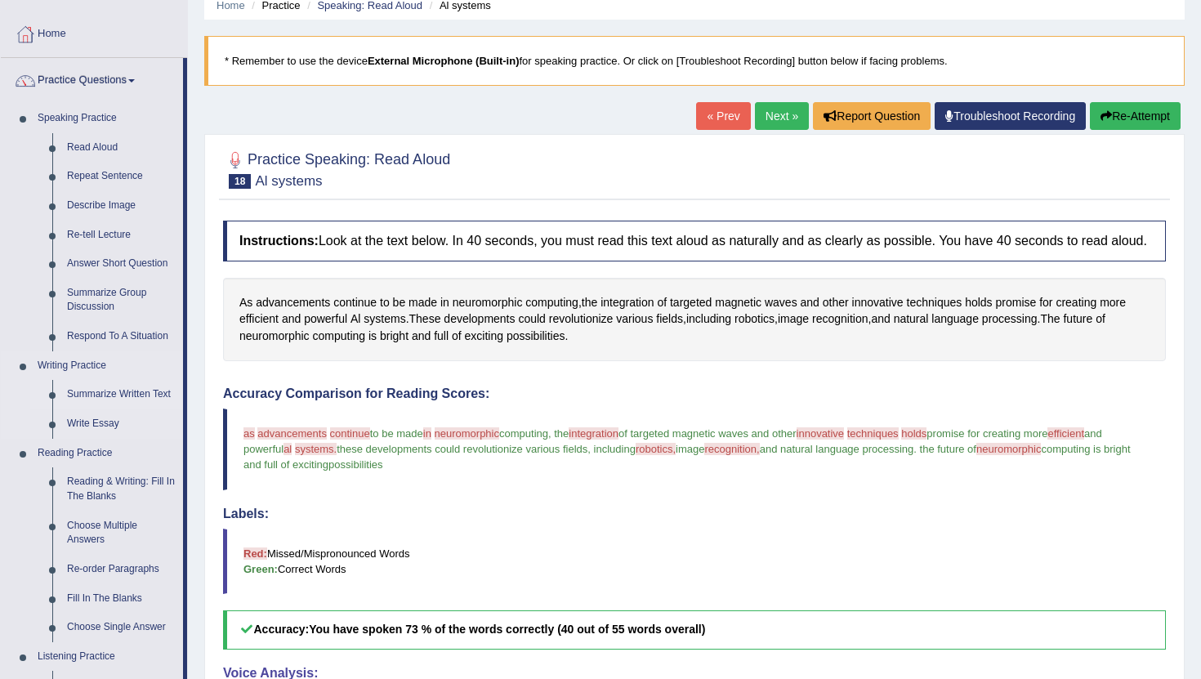
click at [105, 395] on link "Summarize Written Text" at bounding box center [121, 394] width 123 height 29
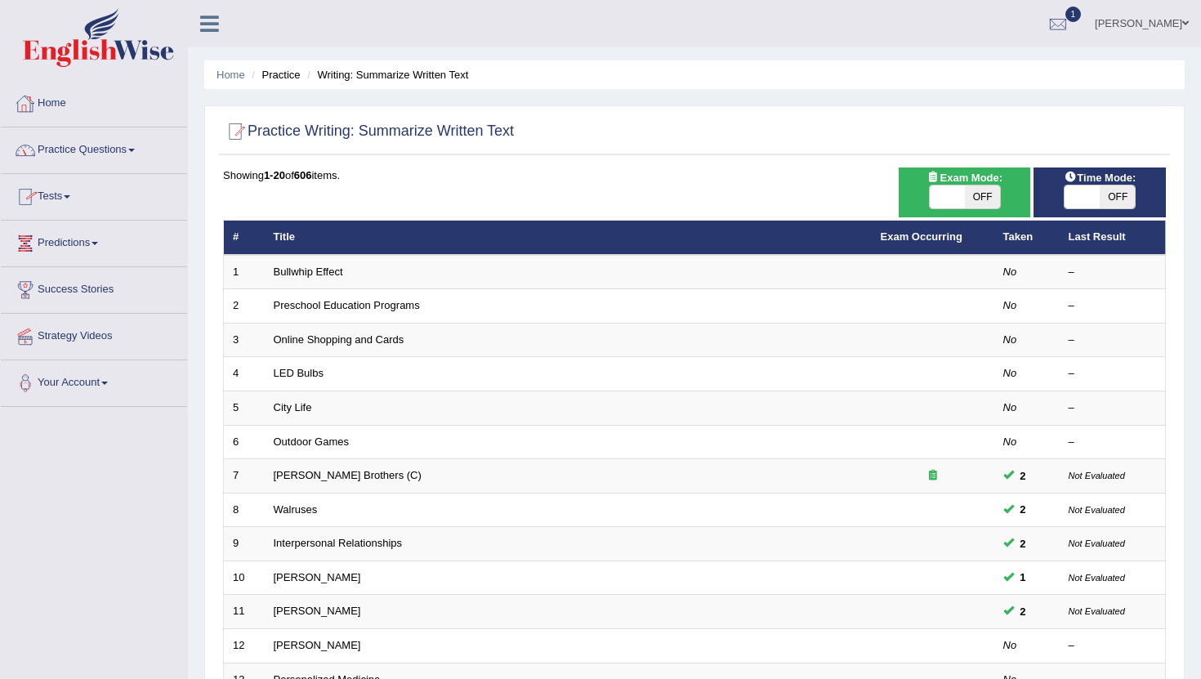
click at [126, 150] on link "Practice Questions" at bounding box center [94, 147] width 186 height 41
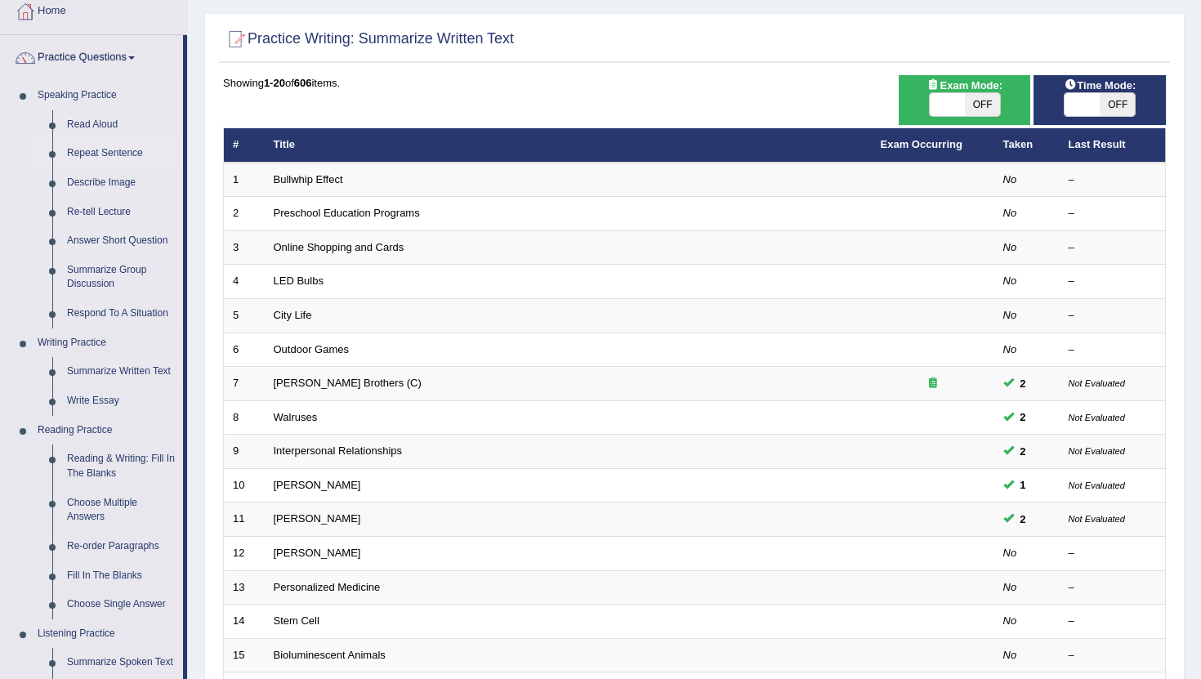
scroll to position [96, 0]
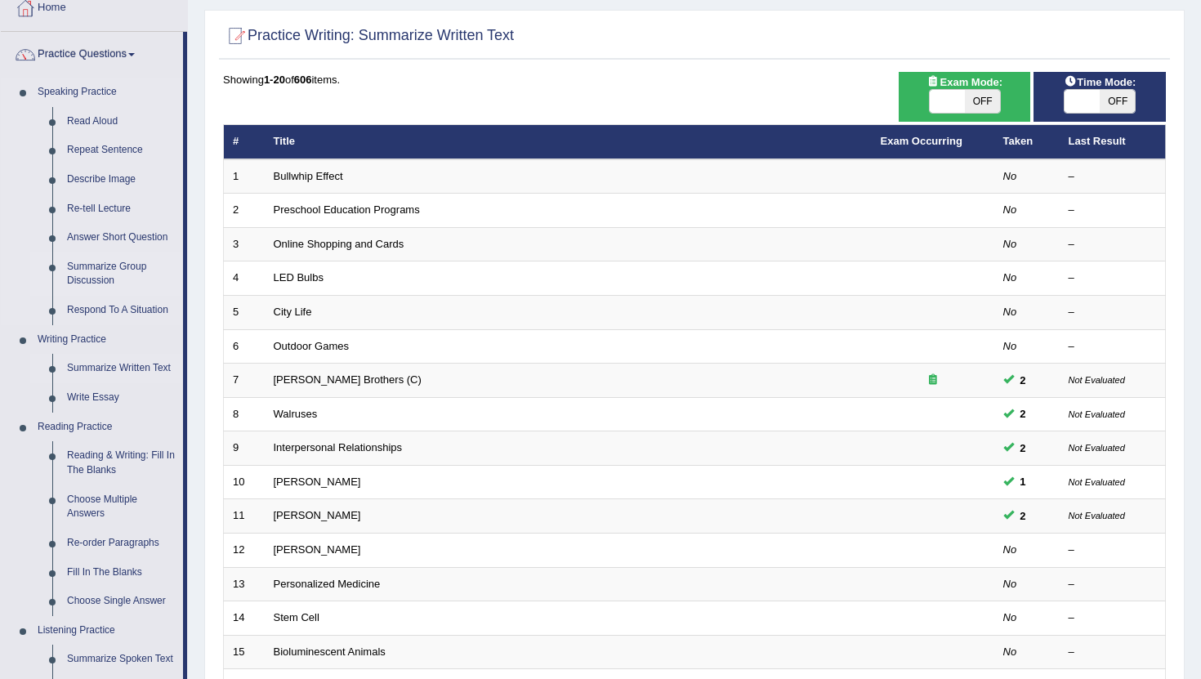
click at [95, 271] on link "Summarize Group Discussion" at bounding box center [121, 273] width 123 height 43
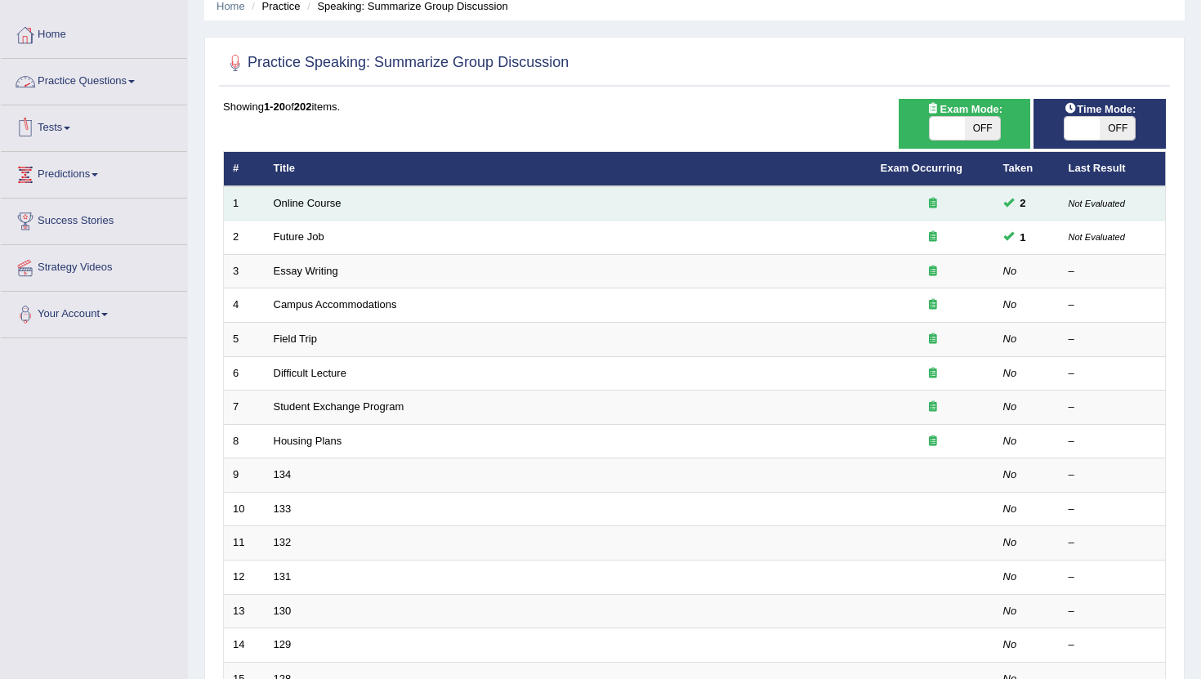
scroll to position [70, 0]
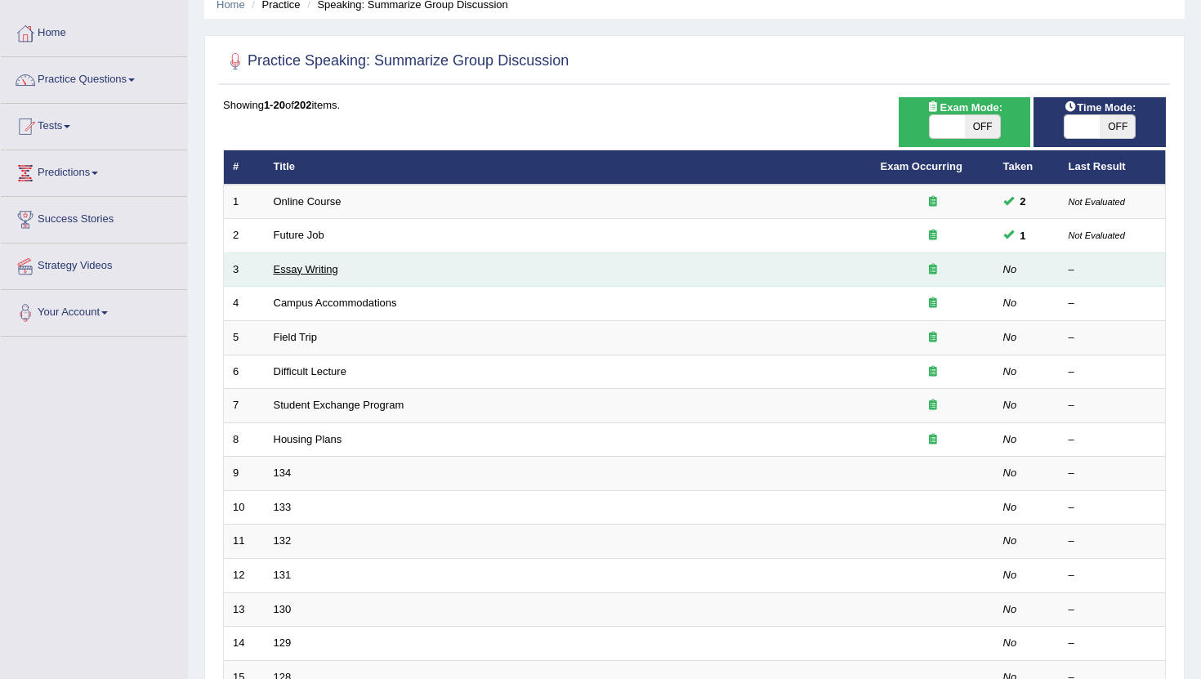
click at [310, 275] on link "Essay Writing" at bounding box center [306, 269] width 65 height 12
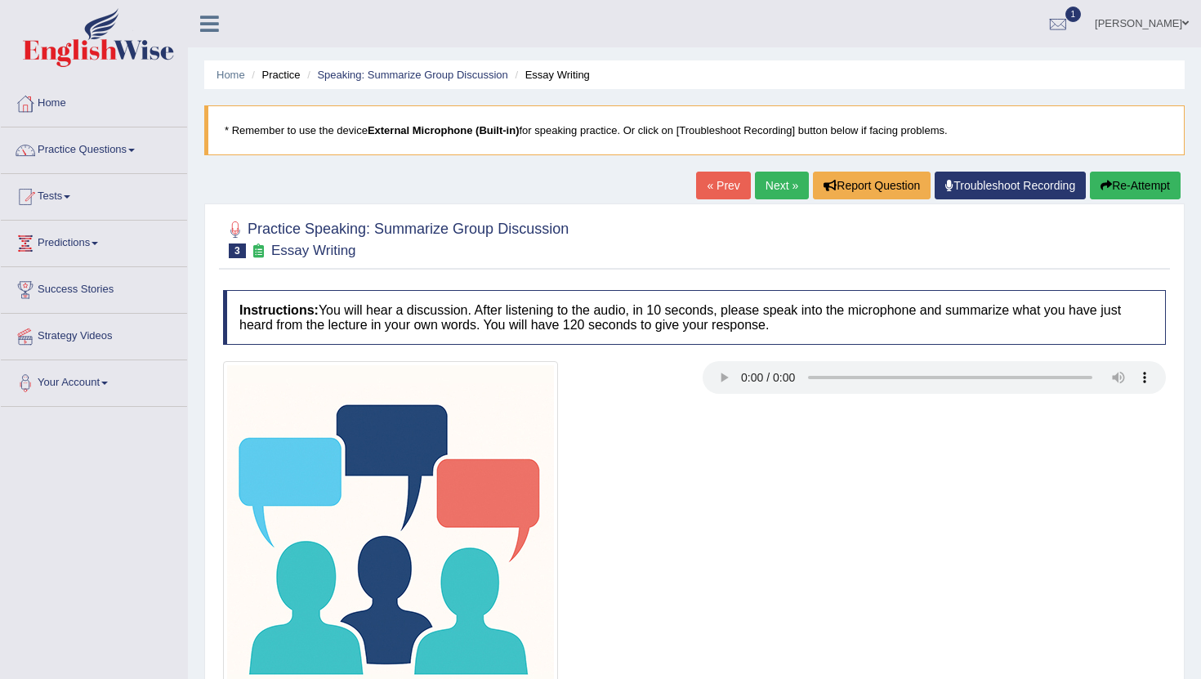
click at [710, 355] on div "Instructions: You will hear a discussion. After listening to the audio, in 10 s…" at bounding box center [694, 521] width 951 height 478
drag, startPoint x: 713, startPoint y: 357, endPoint x: 695, endPoint y: 306, distance: 53.8
click at [704, 333] on div "Instructions: You will hear a discussion. After listening to the audio, in 10 s…" at bounding box center [694, 521] width 951 height 478
click at [695, 306] on h4 "Instructions: You will hear a discussion. After listening to the audio, in 10 s…" at bounding box center [694, 317] width 943 height 55
drag, startPoint x: 695, startPoint y: 306, endPoint x: 687, endPoint y: 285, distance: 22.5
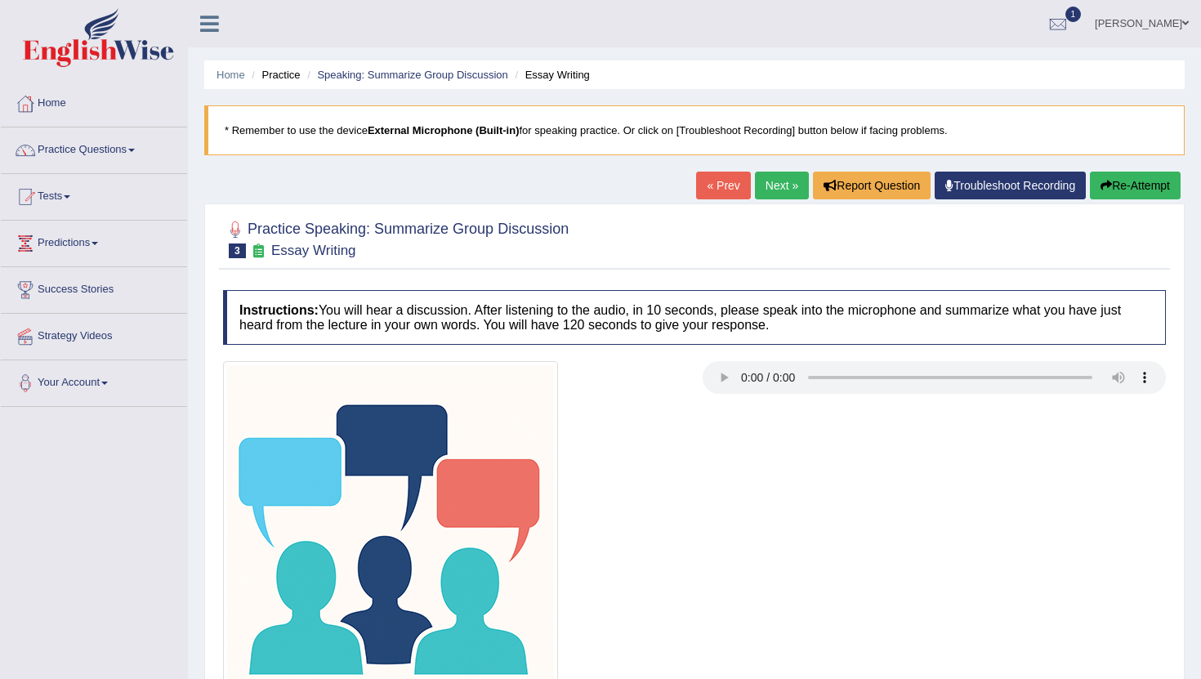
click at [687, 286] on div "Instructions: You will hear a discussion. After listening to the audio, in 10 s…" at bounding box center [694, 521] width 951 height 478
click at [688, 288] on div "Instructions: You will hear a discussion. After listening to the audio, in 10 s…" at bounding box center [694, 521] width 951 height 478
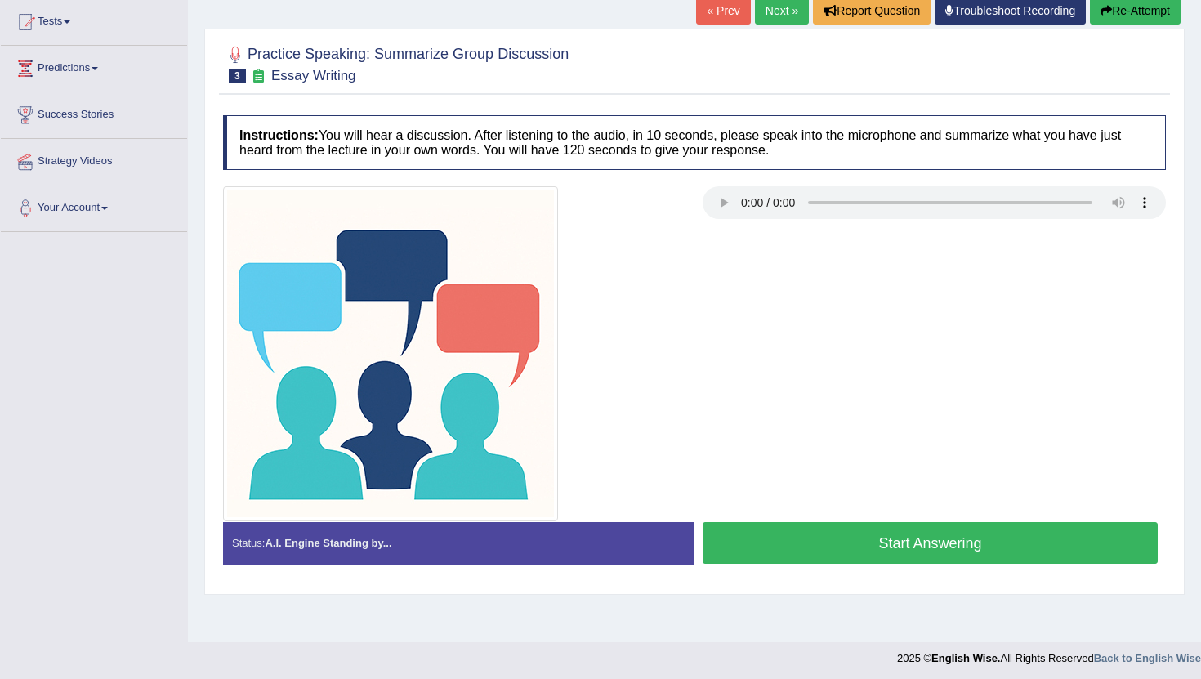
scroll to position [179, 0]
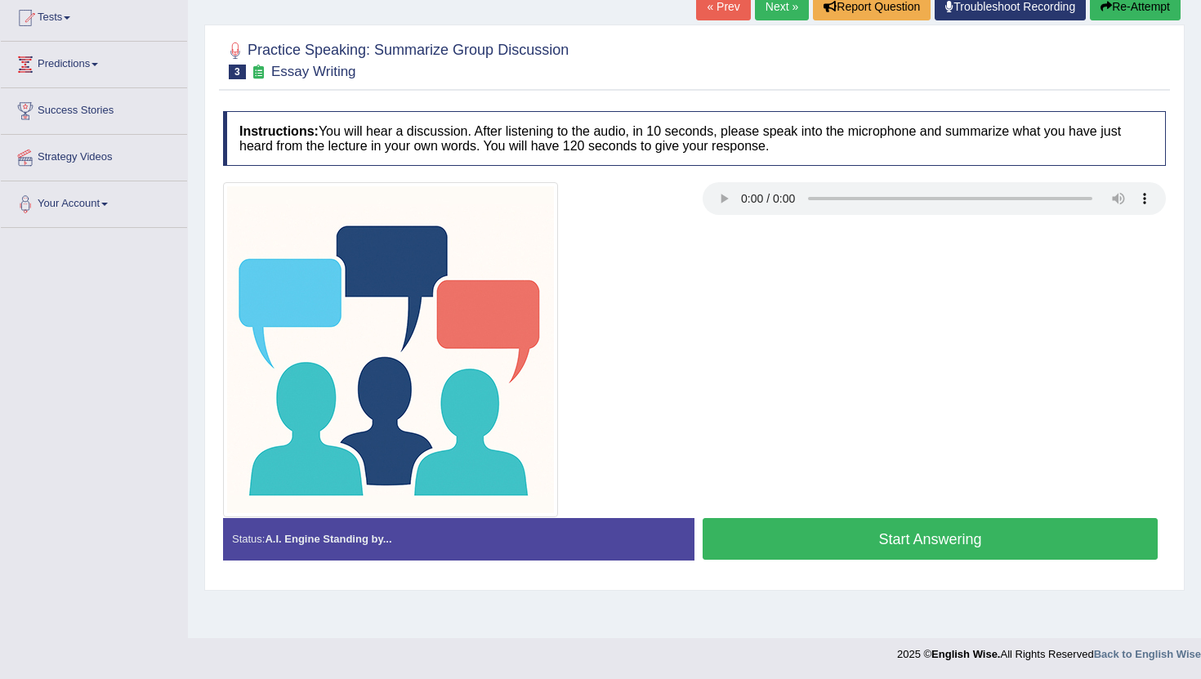
click at [900, 531] on button "Start Answering" at bounding box center [930, 539] width 455 height 42
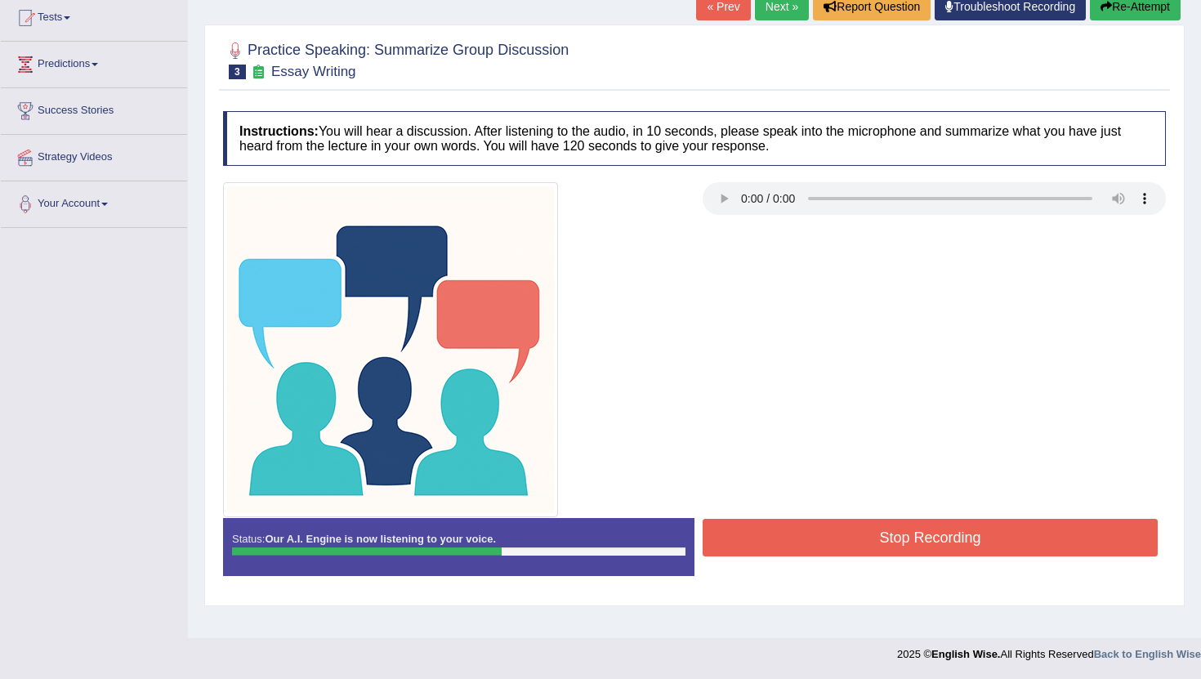
click at [1119, 13] on button "Re-Attempt" at bounding box center [1135, 7] width 91 height 28
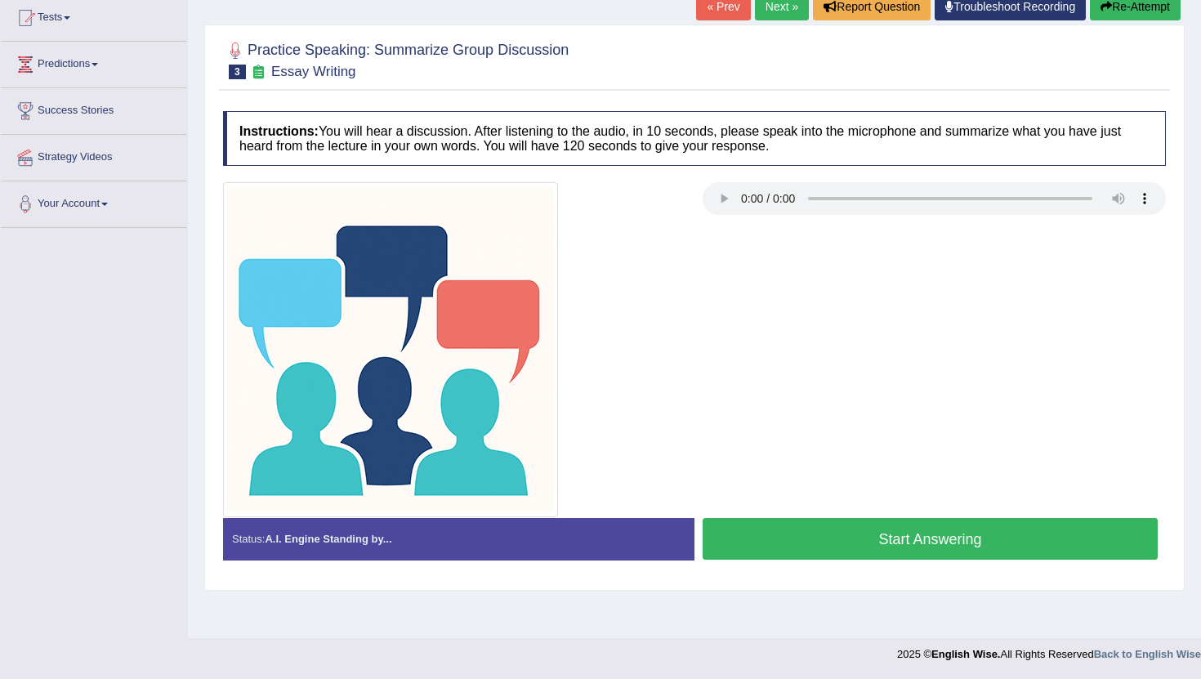
click at [880, 546] on button "Start Answering" at bounding box center [930, 539] width 455 height 42
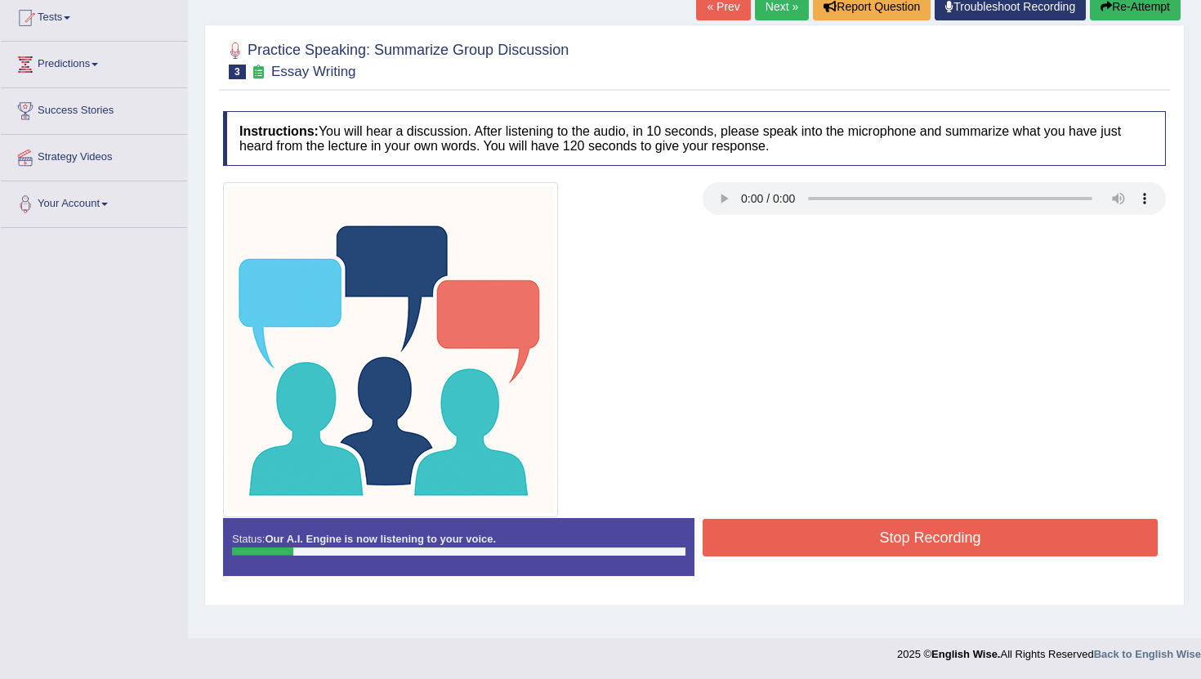
click at [1142, 9] on button "Re-Attempt" at bounding box center [1135, 7] width 91 height 28
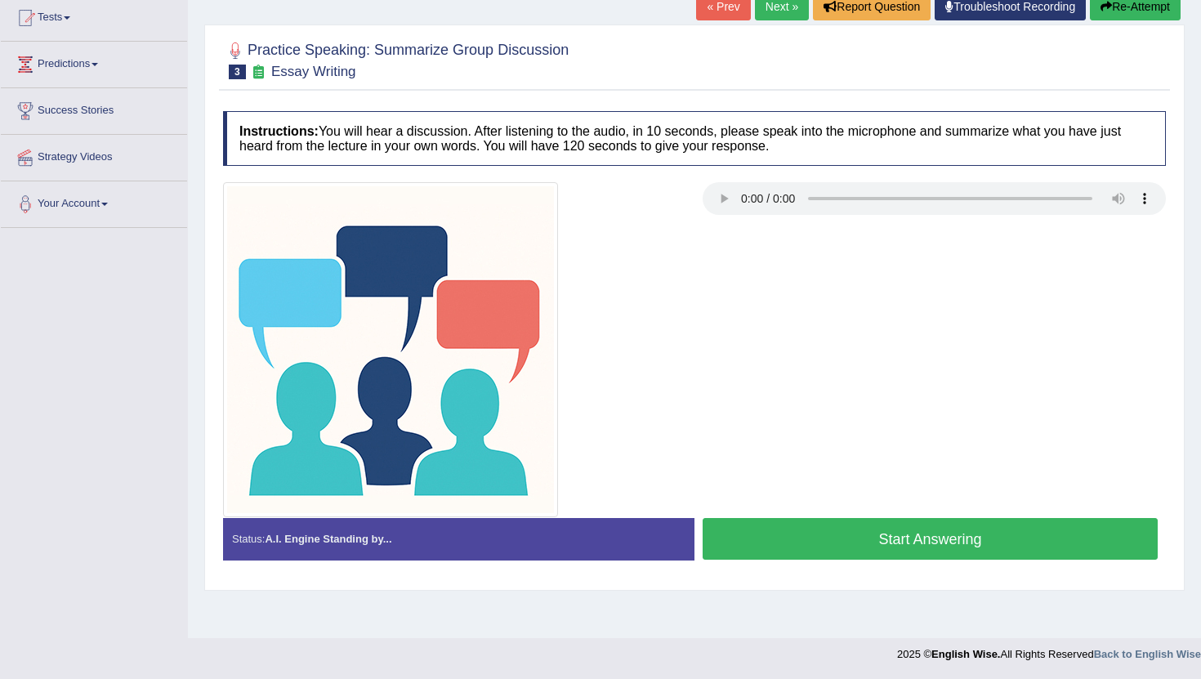
scroll to position [179, 0]
click at [866, 550] on button "Start Answering" at bounding box center [930, 539] width 455 height 42
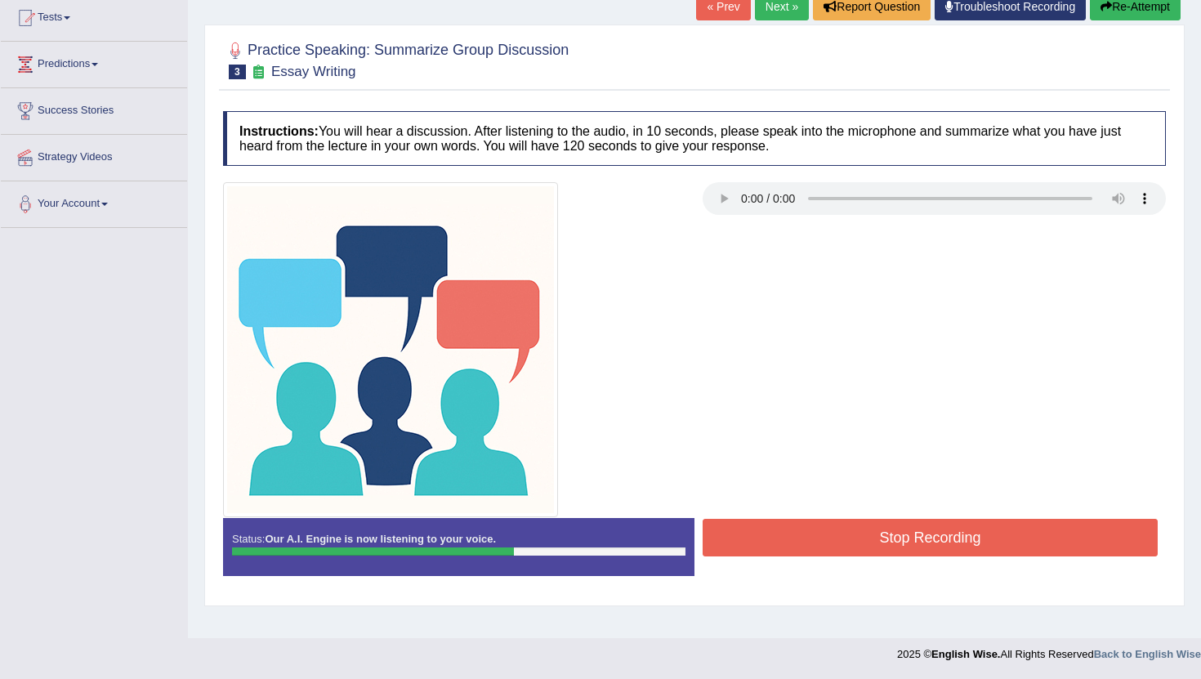
click at [866, 550] on button "Stop Recording" at bounding box center [930, 538] width 455 height 38
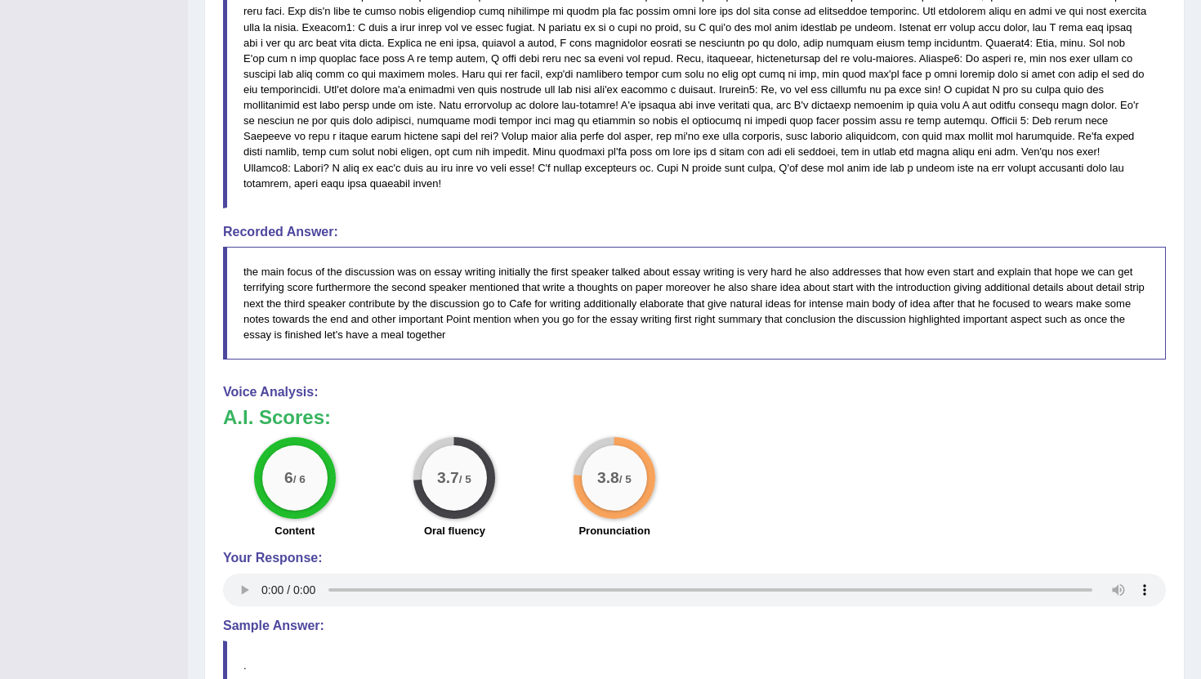
scroll to position [807, 0]
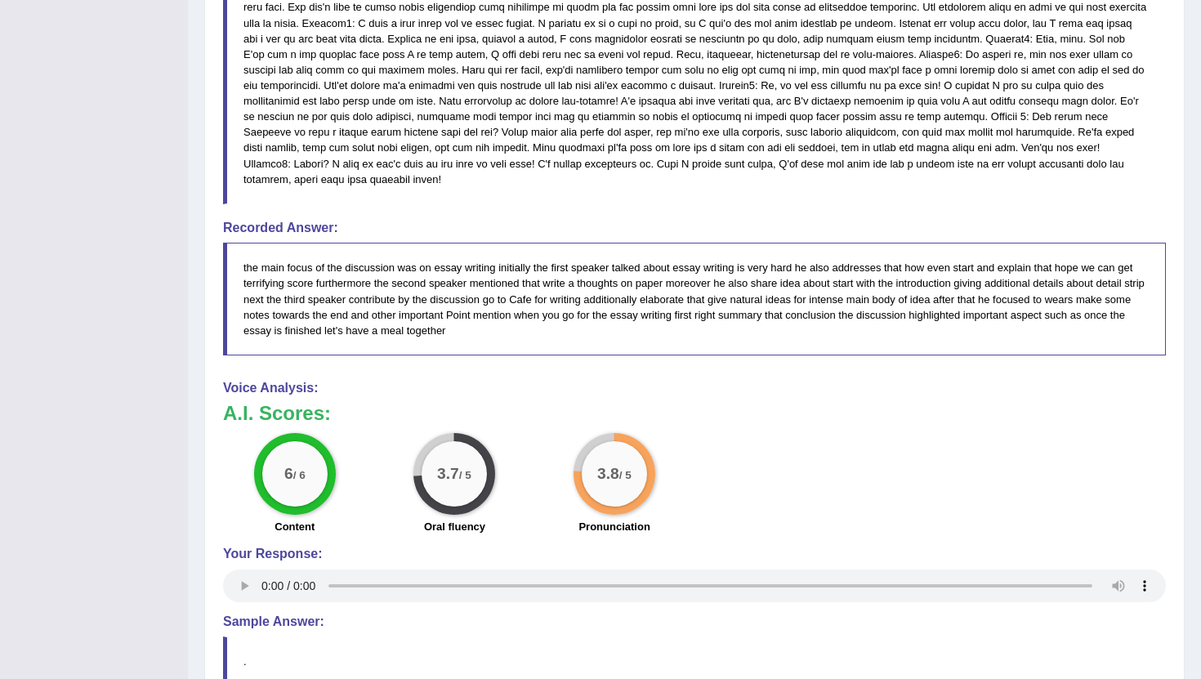
click at [244, 252] on blockquote "the main focus of the discussion was on essay writing initially the first speak…" at bounding box center [694, 299] width 943 height 113
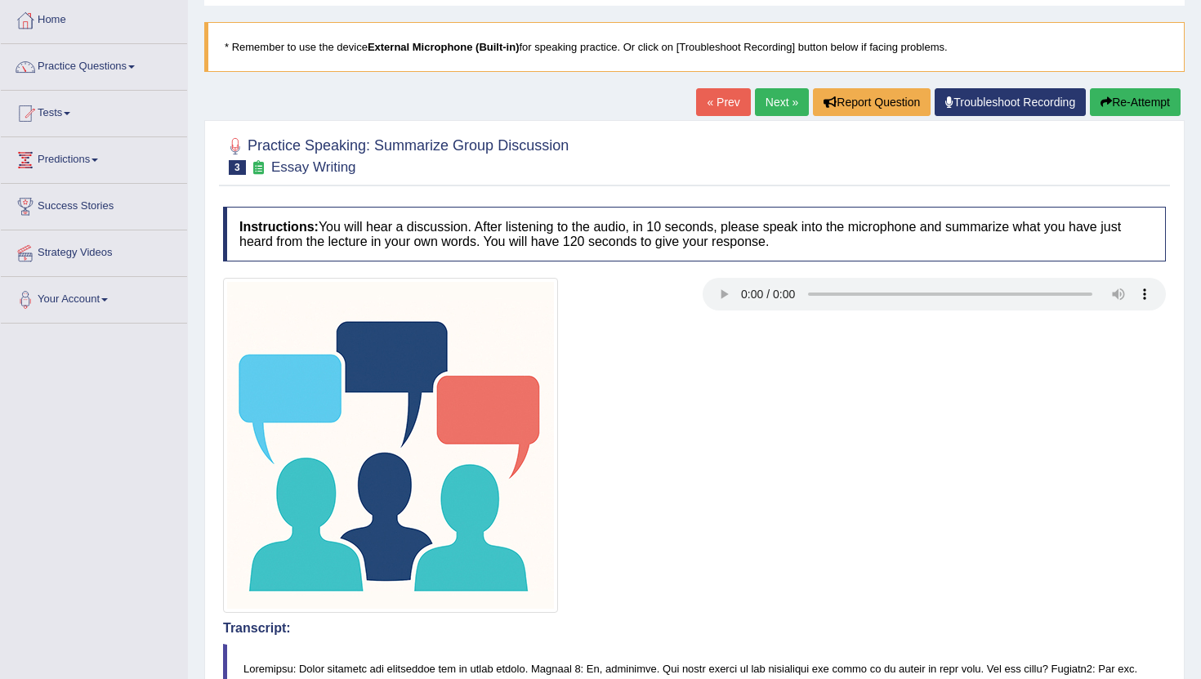
scroll to position [0, 0]
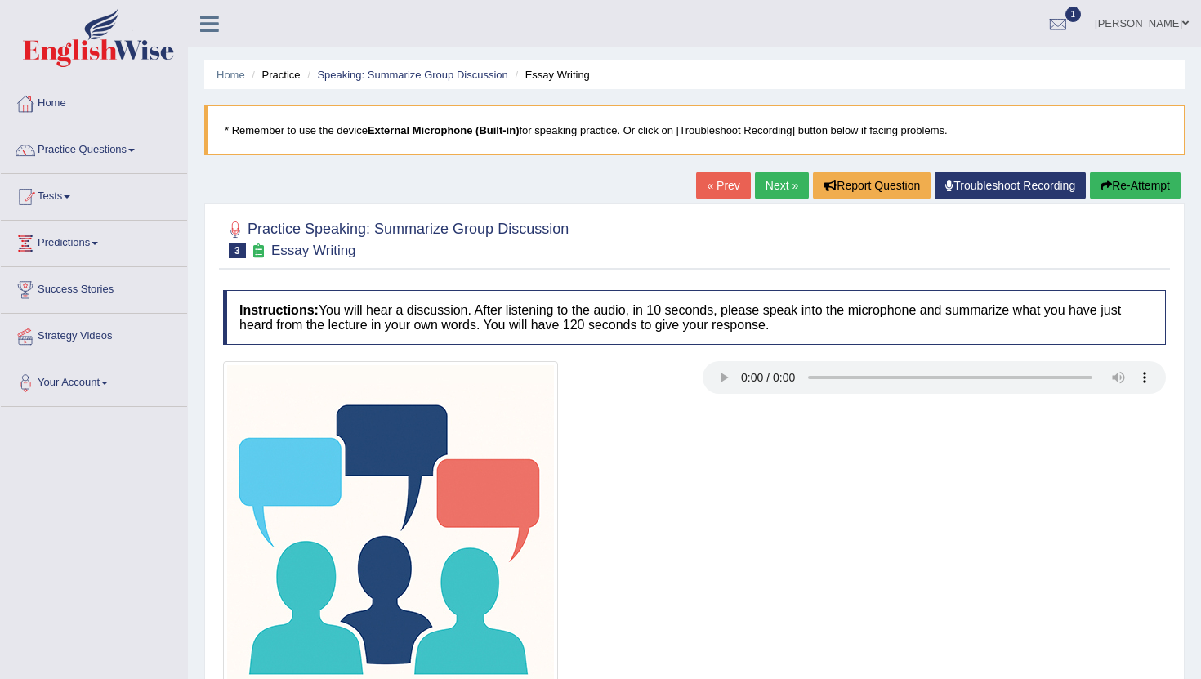
click at [1123, 185] on button "Re-Attempt" at bounding box center [1135, 186] width 91 height 28
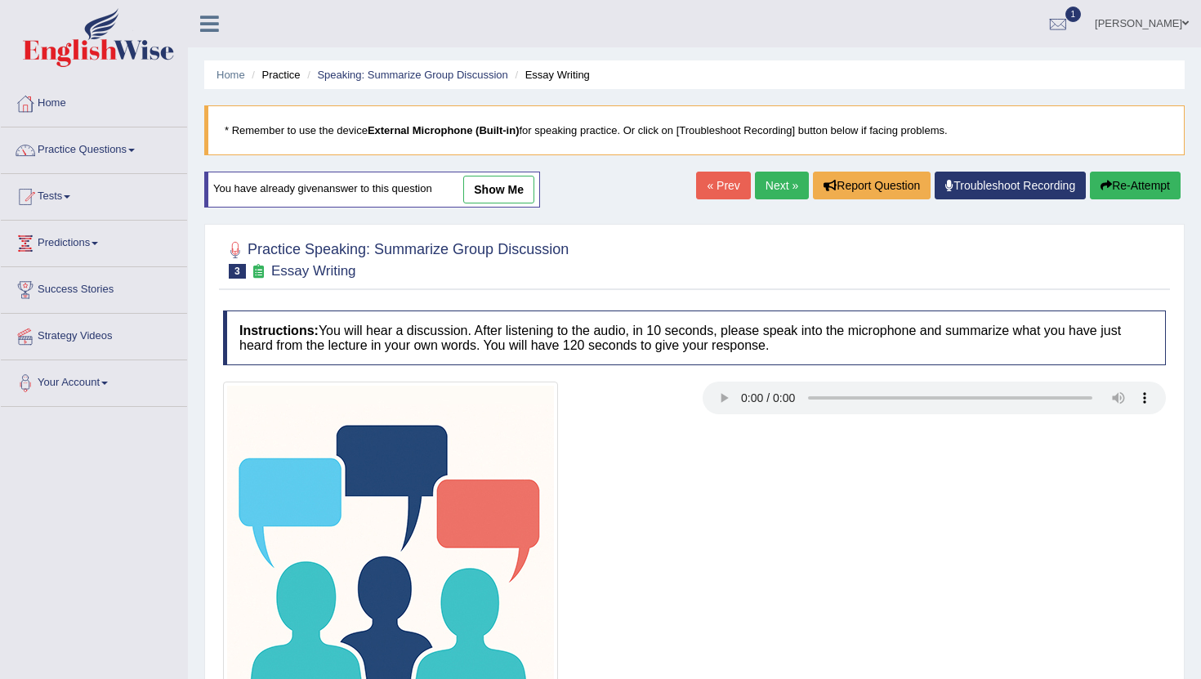
scroll to position [179, 0]
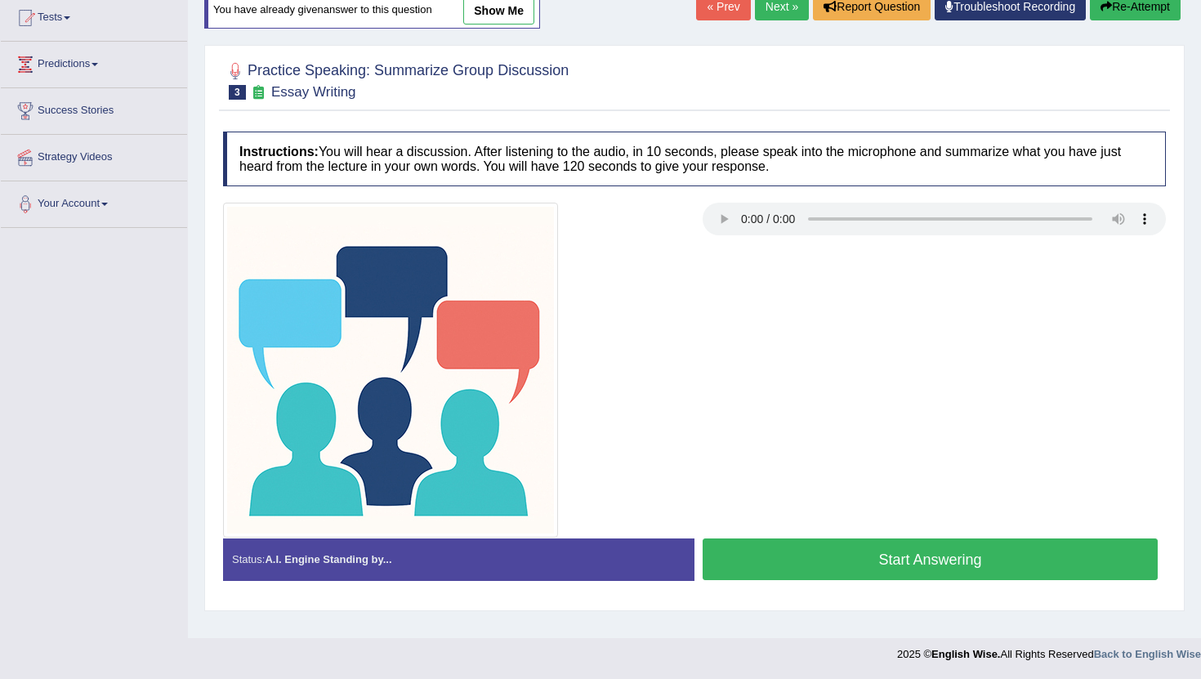
click at [904, 556] on button "Start Answering" at bounding box center [930, 559] width 455 height 42
